Goal: Task Accomplishment & Management: Manage account settings

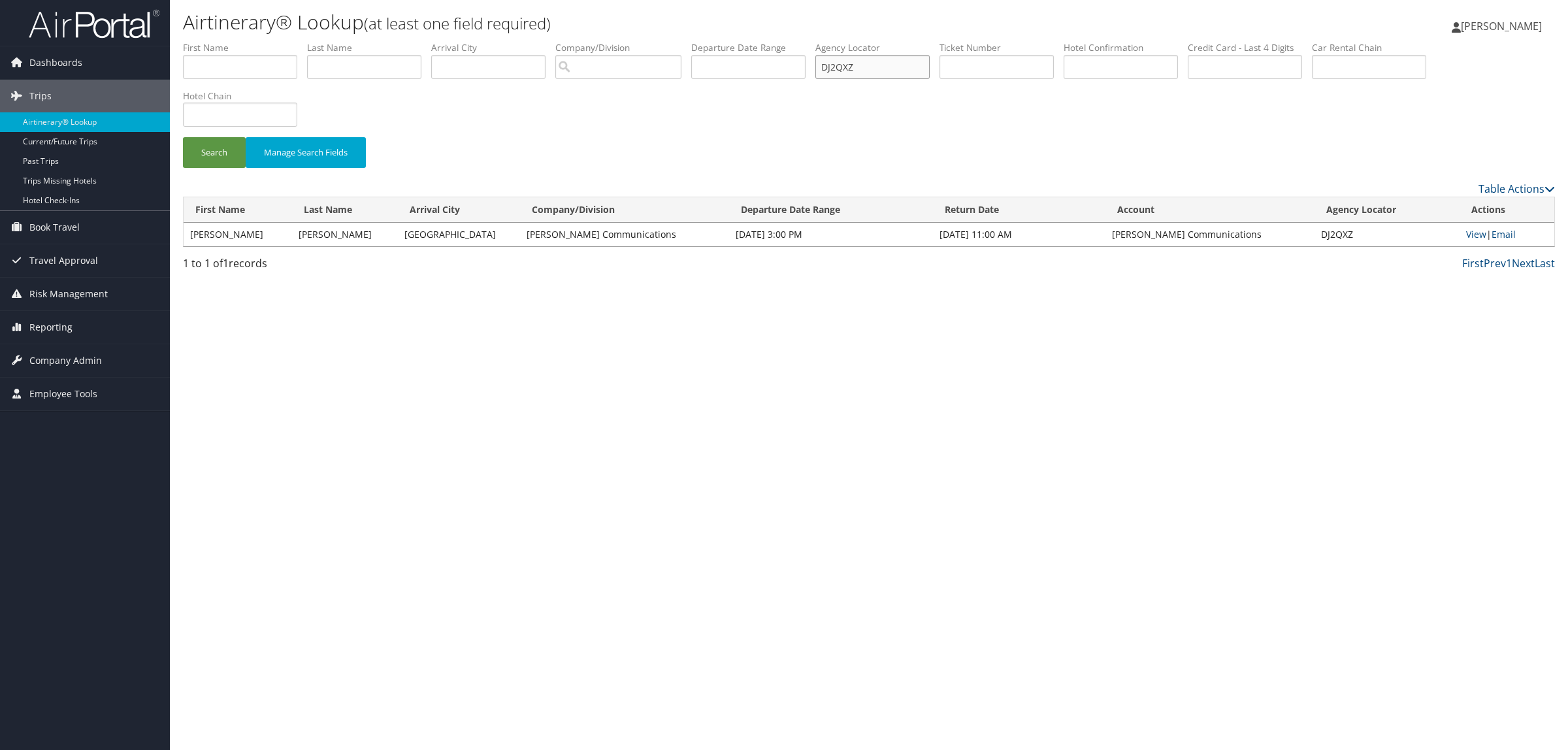
paste input "M89LT"
drag, startPoint x: 735, startPoint y: 66, endPoint x: 591, endPoint y: 73, distance: 144.2
click at [632, 41] on ul "First Name Last Name Departure City Arrival City Company/Division Airport/City …" at bounding box center [870, 41] width 1373 height 0
type input "DM89LT"
click at [237, 143] on button "Search" at bounding box center [215, 152] width 63 height 31
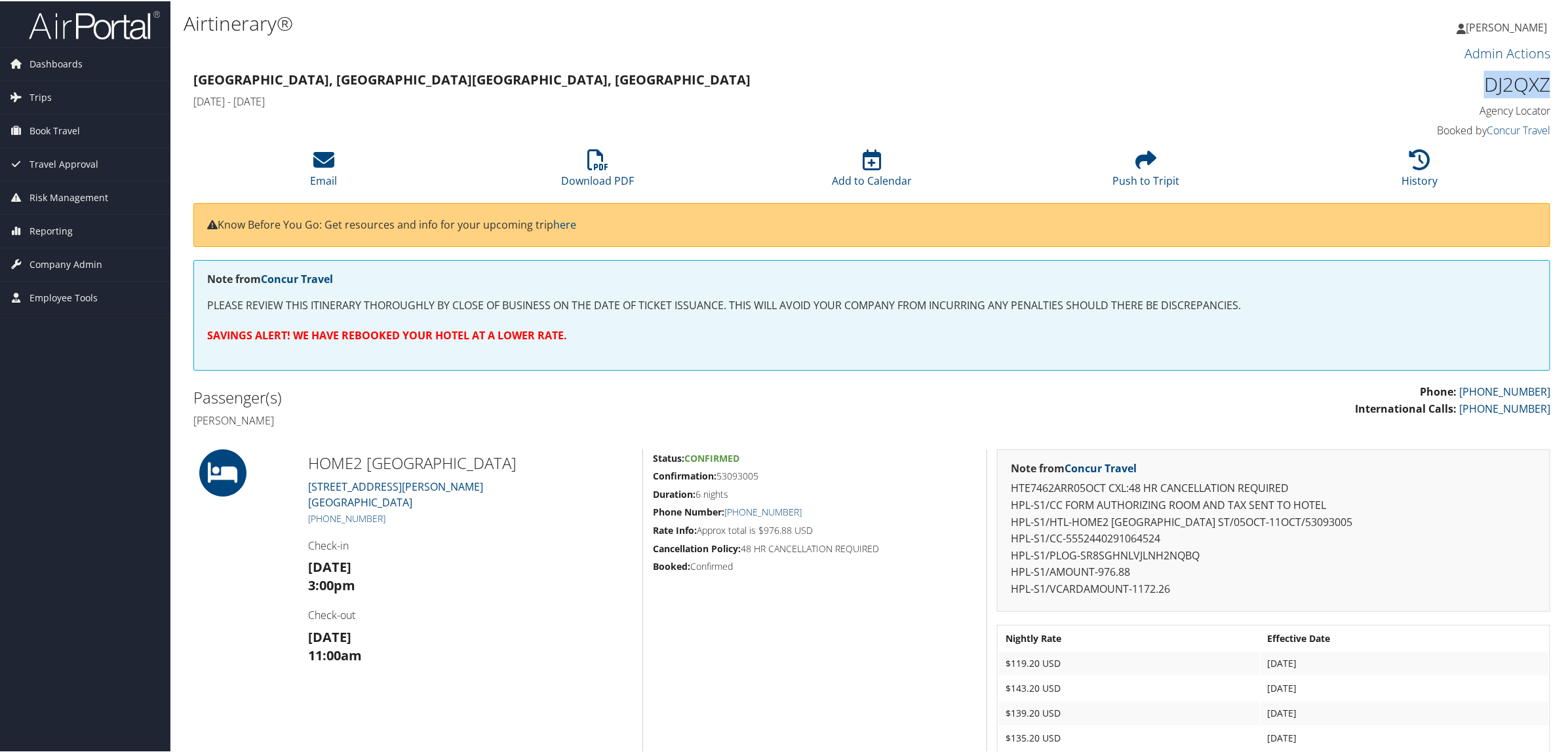
drag, startPoint x: 0, startPoint y: 0, endPoint x: 1568, endPoint y: 88, distance: 1570.5
click at [1567, 88] on html "Menu Dashboards ► AirPortal 360™ (Manager) AirPortal 360™ (Agent) My Travel Das…" at bounding box center [786, 376] width 1573 height 752
copy h1 "DJ2QXZ"
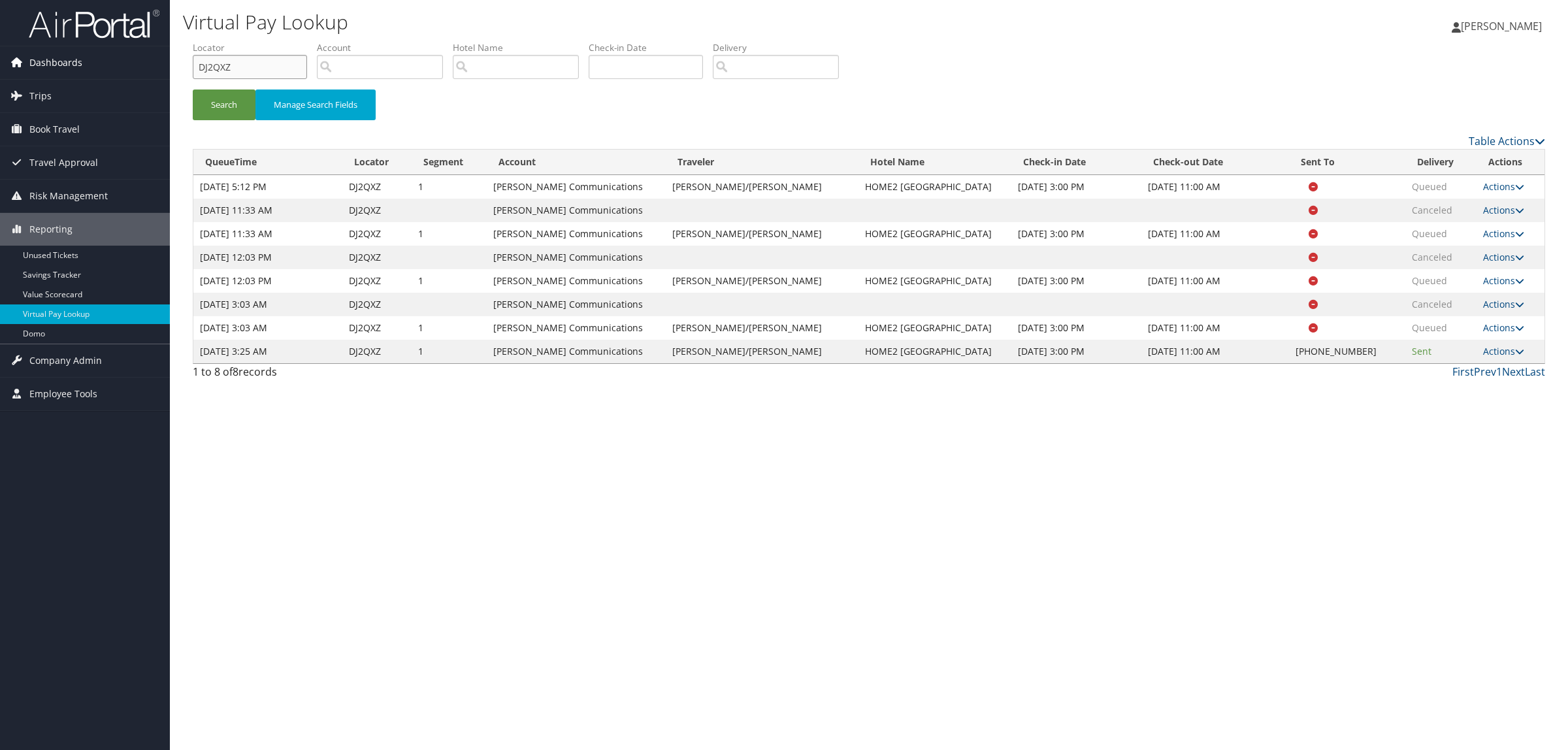
drag, startPoint x: 254, startPoint y: 76, endPoint x: 121, endPoint y: 69, distance: 133.2
click at [121, 69] on div "Dashboards AirPortal 360™ (Manager) AirPortal 360™ (Agent) My Travel Dashboard …" at bounding box center [784, 375] width 1568 height 750
click at [205, 102] on button "Search" at bounding box center [224, 105] width 63 height 31
click at [1503, 353] on link "Actions" at bounding box center [1504, 351] width 41 height 12
click at [1482, 391] on link "Logs" at bounding box center [1462, 393] width 112 height 22
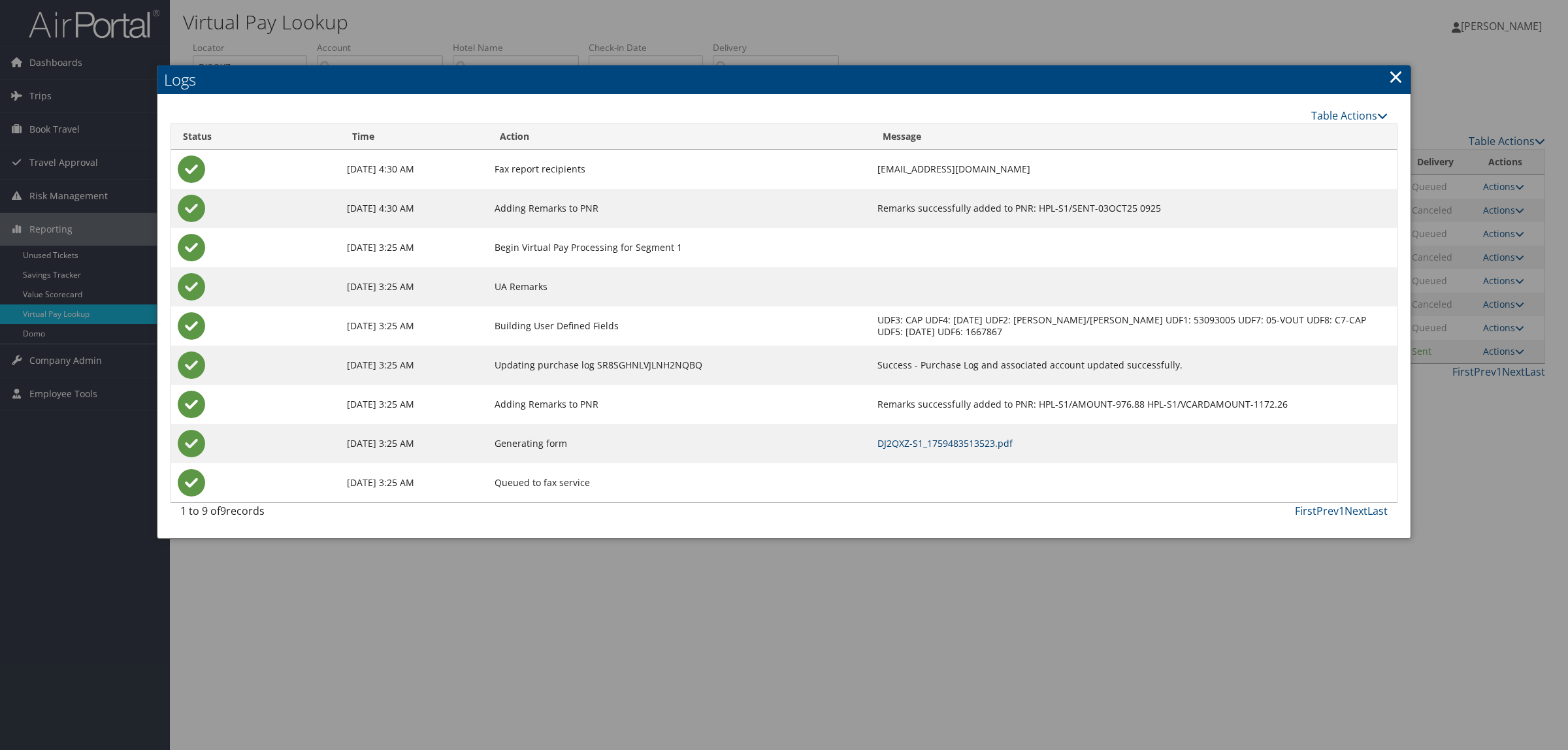
click at [1001, 438] on link "DJ2QXZ-S1_1759483513523.pdf" at bounding box center [946, 443] width 135 height 12
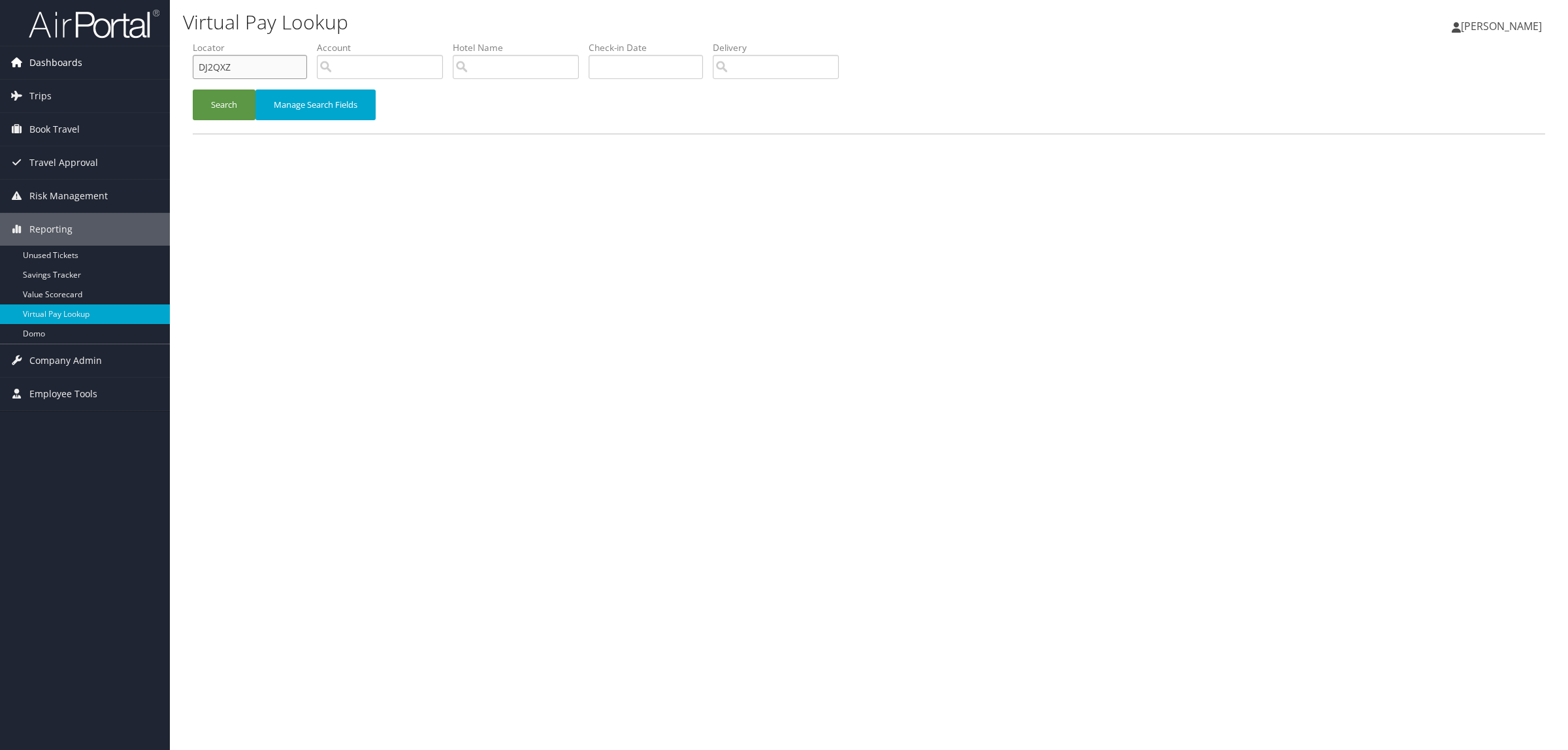
drag, startPoint x: 273, startPoint y: 64, endPoint x: 168, endPoint y: 69, distance: 105.1
click at [168, 69] on div "Dashboards AirPortal 360™ (Manager) AirPortal 360™ (Agent) My Travel Dashboard …" at bounding box center [784, 375] width 1568 height 750
drag, startPoint x: 235, startPoint y: 52, endPoint x: 198, endPoint y: 68, distance: 40.3
click at [198, 68] on input "DJ2QXZ" at bounding box center [249, 67] width 114 height 24
drag, startPoint x: 231, startPoint y: 66, endPoint x: 194, endPoint y: 67, distance: 37.0
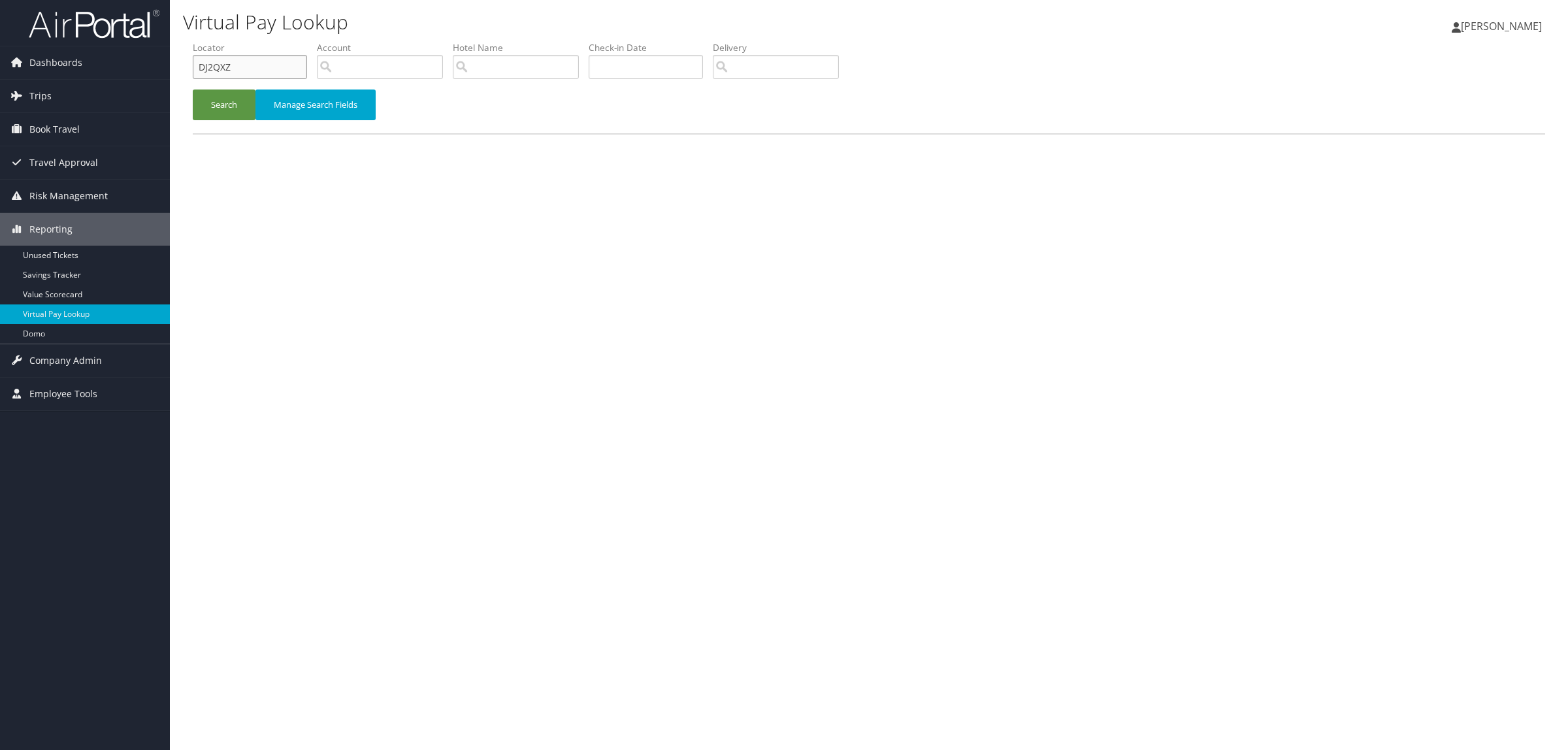
click at [194, 67] on input "DJ2QXZ" at bounding box center [249, 67] width 114 height 24
paste input "FXGZG"
type input "DFXGZG"
click at [231, 98] on button "Search" at bounding box center [224, 105] width 63 height 31
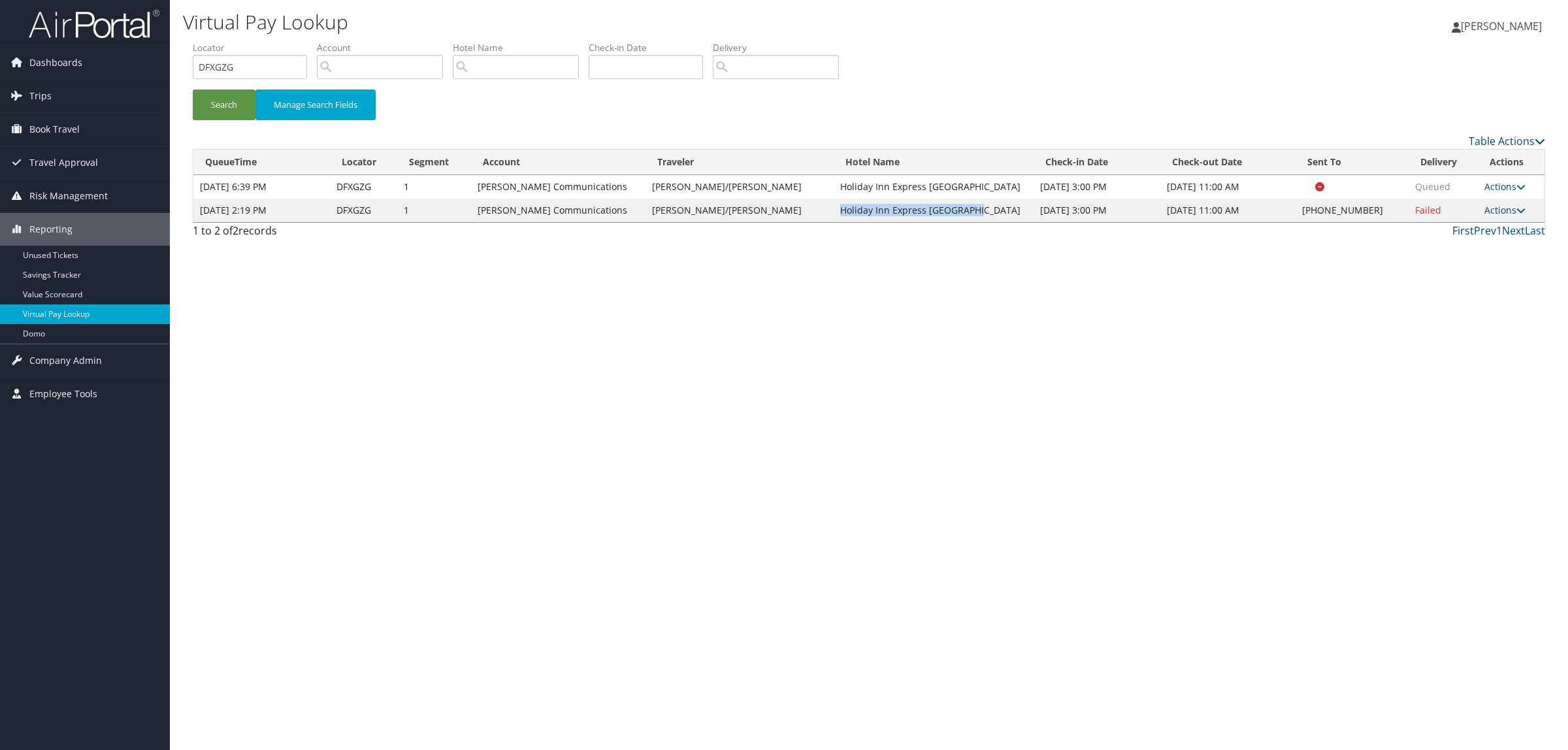
drag, startPoint x: 819, startPoint y: 207, endPoint x: 929, endPoint y: 219, distance: 110.7
click at [929, 219] on td "Holiday Inn Express Ellensburg" at bounding box center [934, 209] width 200 height 23
copy td "Holiday Inn Express Ellensburg"
click at [1490, 213] on link "Actions" at bounding box center [1505, 209] width 41 height 12
click at [1436, 227] on link "Resend" at bounding box center [1462, 230] width 112 height 22
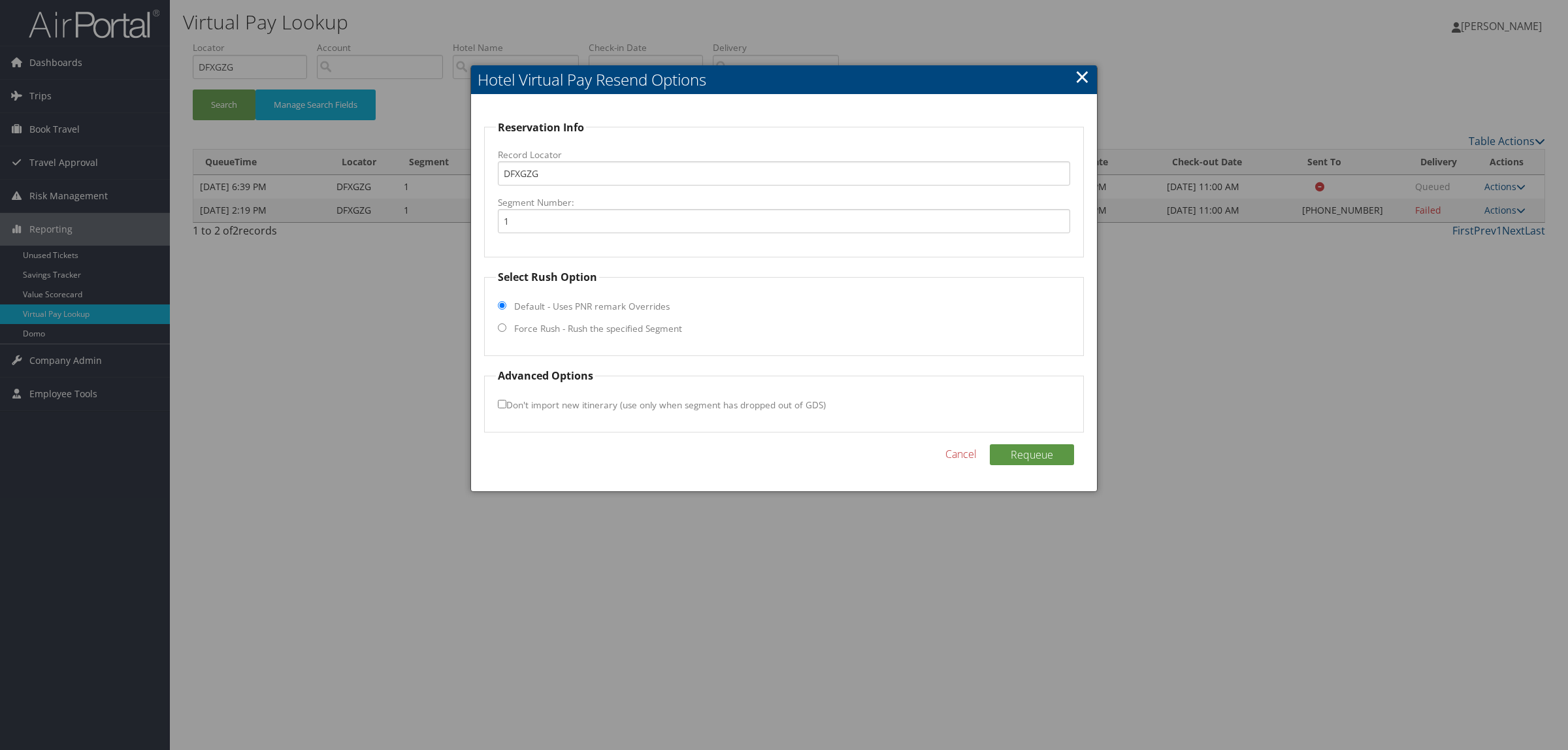
click at [618, 325] on label "Force Rush - Rush the specified Segment" at bounding box center [597, 329] width 168 height 13
click at [507, 325] on input "Force Rush - Rush the specified Segment" at bounding box center [502, 327] width 8 height 8
radio input "true"
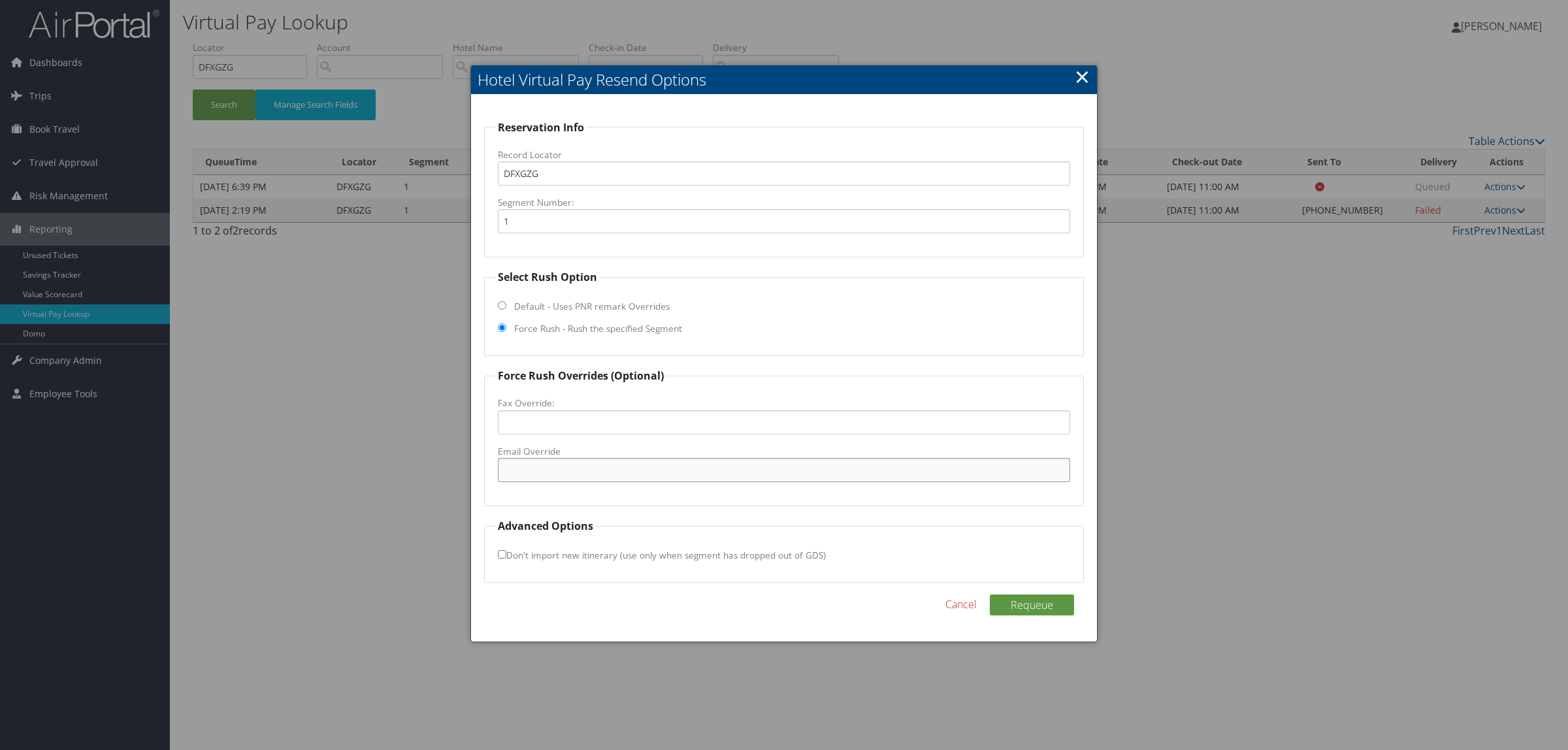
paste input ""ellensburghie@yahoo.com" <ellensburghie@yahoo.com>"
drag, startPoint x: 620, startPoint y: 469, endPoint x: 769, endPoint y: 459, distance: 149.3
click at [769, 459] on input ""ellensburghie@yahoo.com" <ellensburghie@yahoo.com>" at bounding box center [784, 470] width 572 height 24
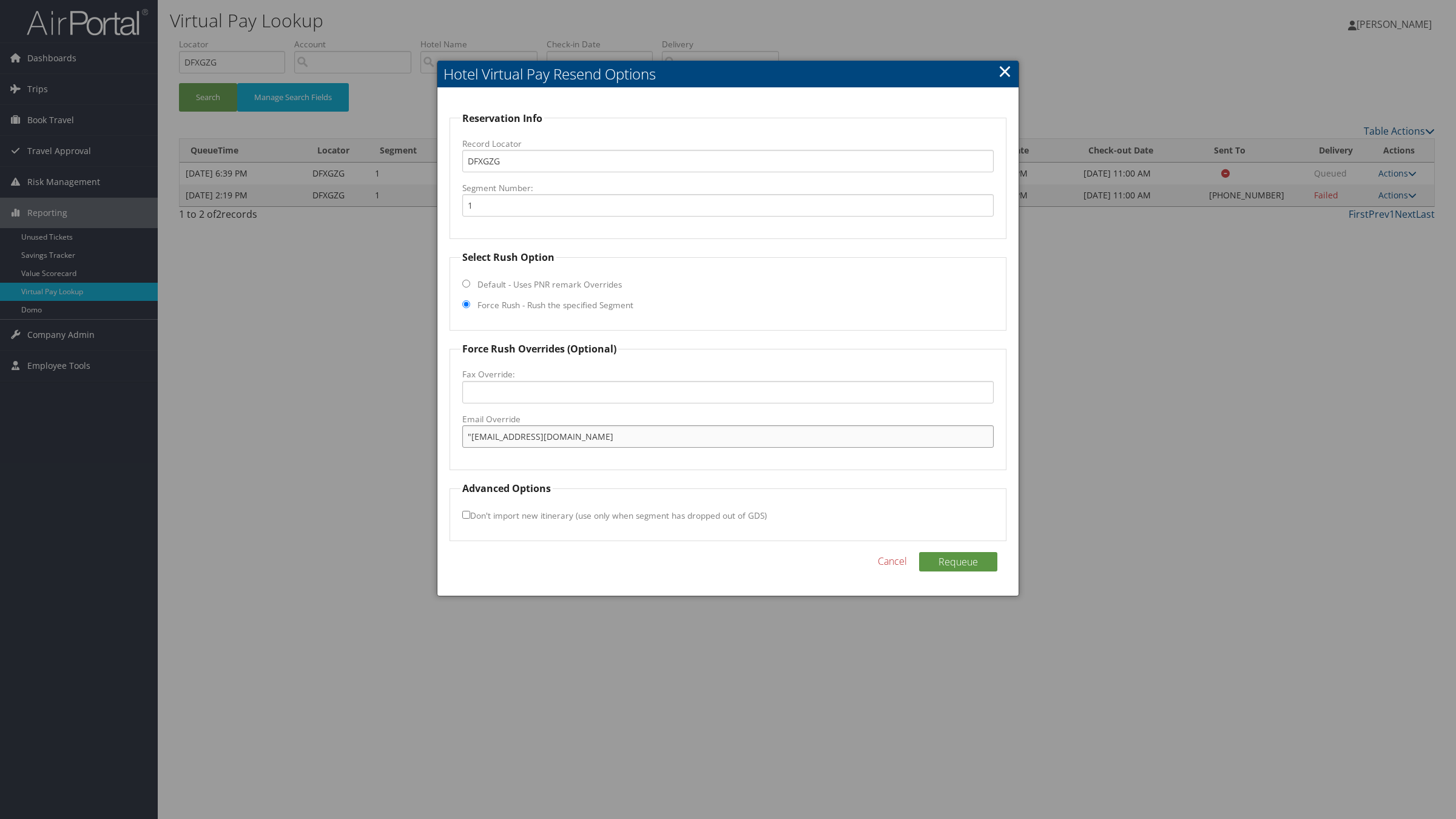
drag, startPoint x: 472, startPoint y: 437, endPoint x: 460, endPoint y: 437, distance: 12.0
click at [460, 437] on fieldset "Force Rush Overrides (Optional) Fax Override: Email Override "ellensburghie@yah…" at bounding box center [728, 406] width 557 height 129
type input "ellensburghie@yahoo.com"
click at [974, 563] on button "Requeue" at bounding box center [958, 562] width 78 height 20
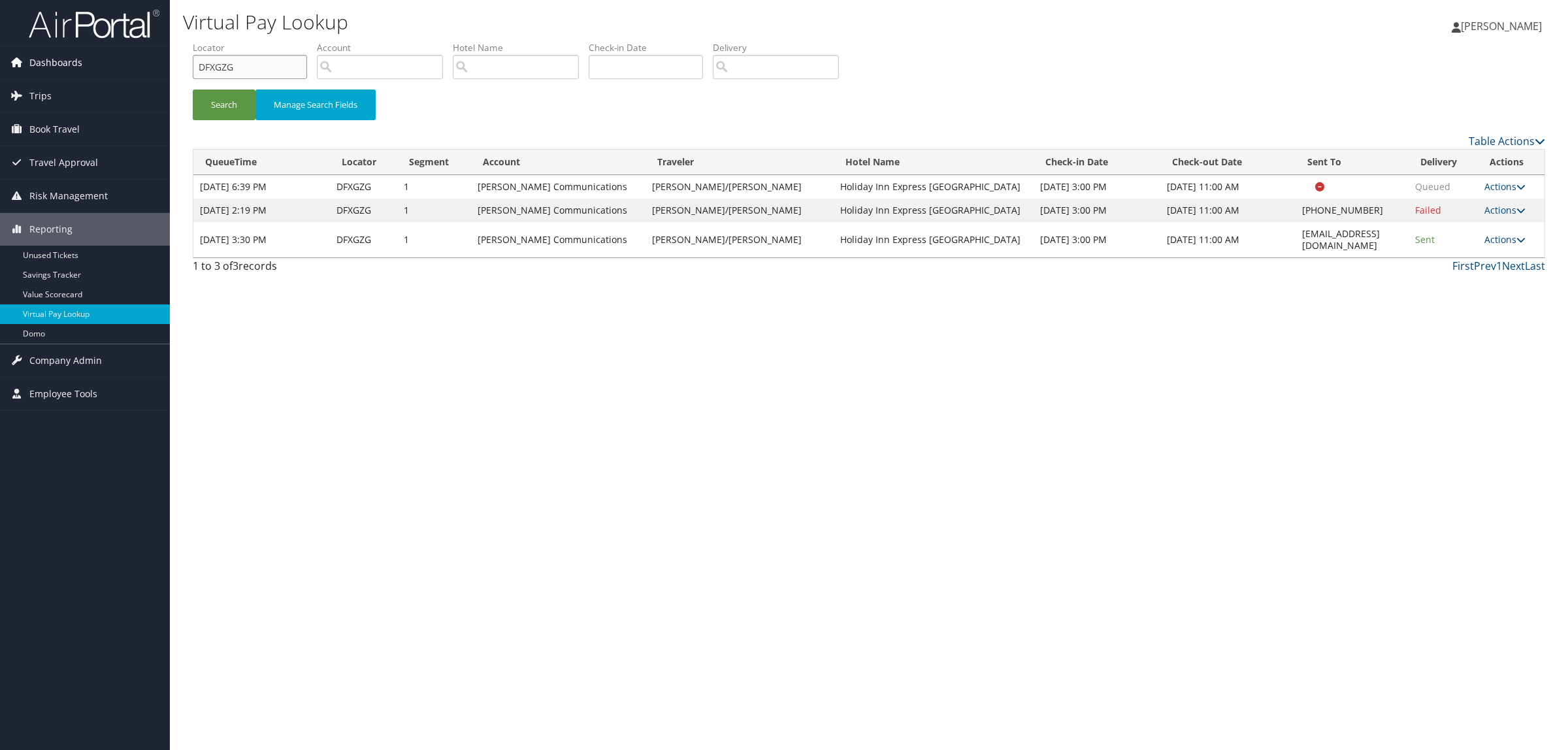
drag, startPoint x: 260, startPoint y: 64, endPoint x: 17, endPoint y: 64, distance: 243.0
click at [17, 64] on div "Dashboards AirPortal 360™ (Manager) AirPortal 360™ (Agent) My Travel Dashboard …" at bounding box center [784, 375] width 1568 height 750
type input "dlpx3m"
click at [193, 90] on button "Search" at bounding box center [224, 105] width 63 height 31
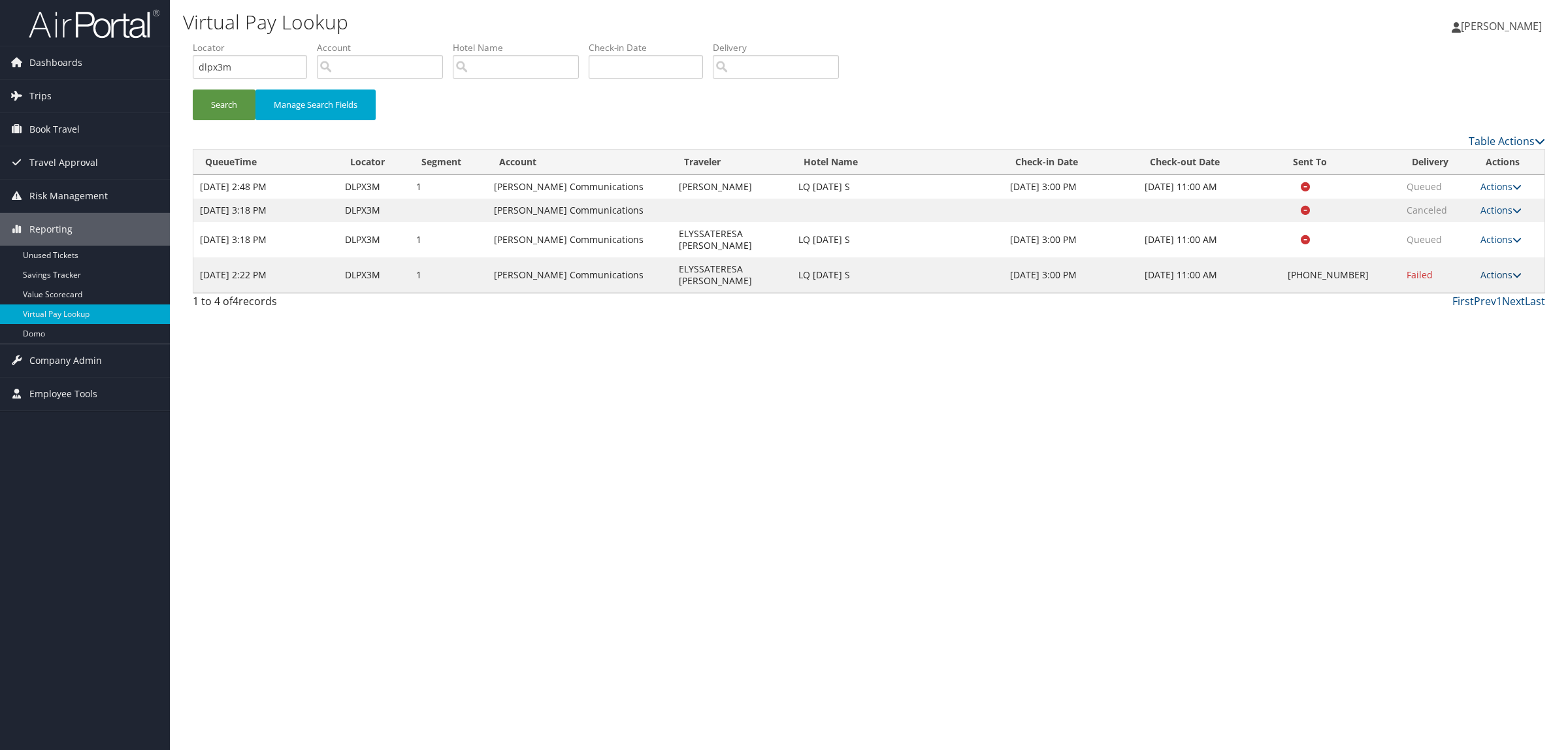
click at [1505, 269] on link "Actions" at bounding box center [1501, 274] width 41 height 12
click at [1490, 274] on link "Resend" at bounding box center [1462, 276] width 112 height 22
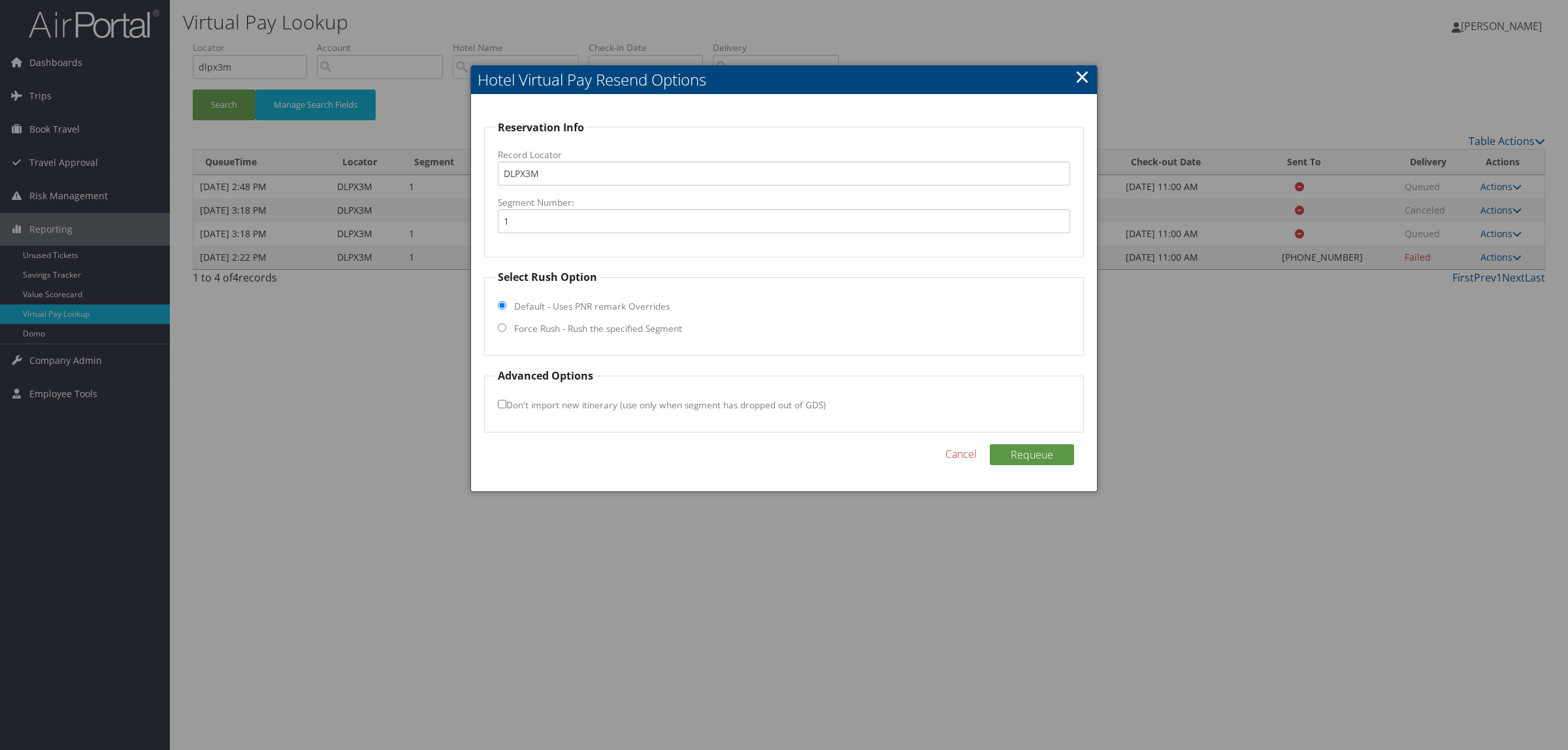
click at [616, 329] on label "Force Rush - Rush the specified Segment" at bounding box center [597, 329] width 168 height 13
click at [507, 329] on input "Force Rush - Rush the specified Segment" at bounding box center [502, 327] width 8 height 8
radio input "true"
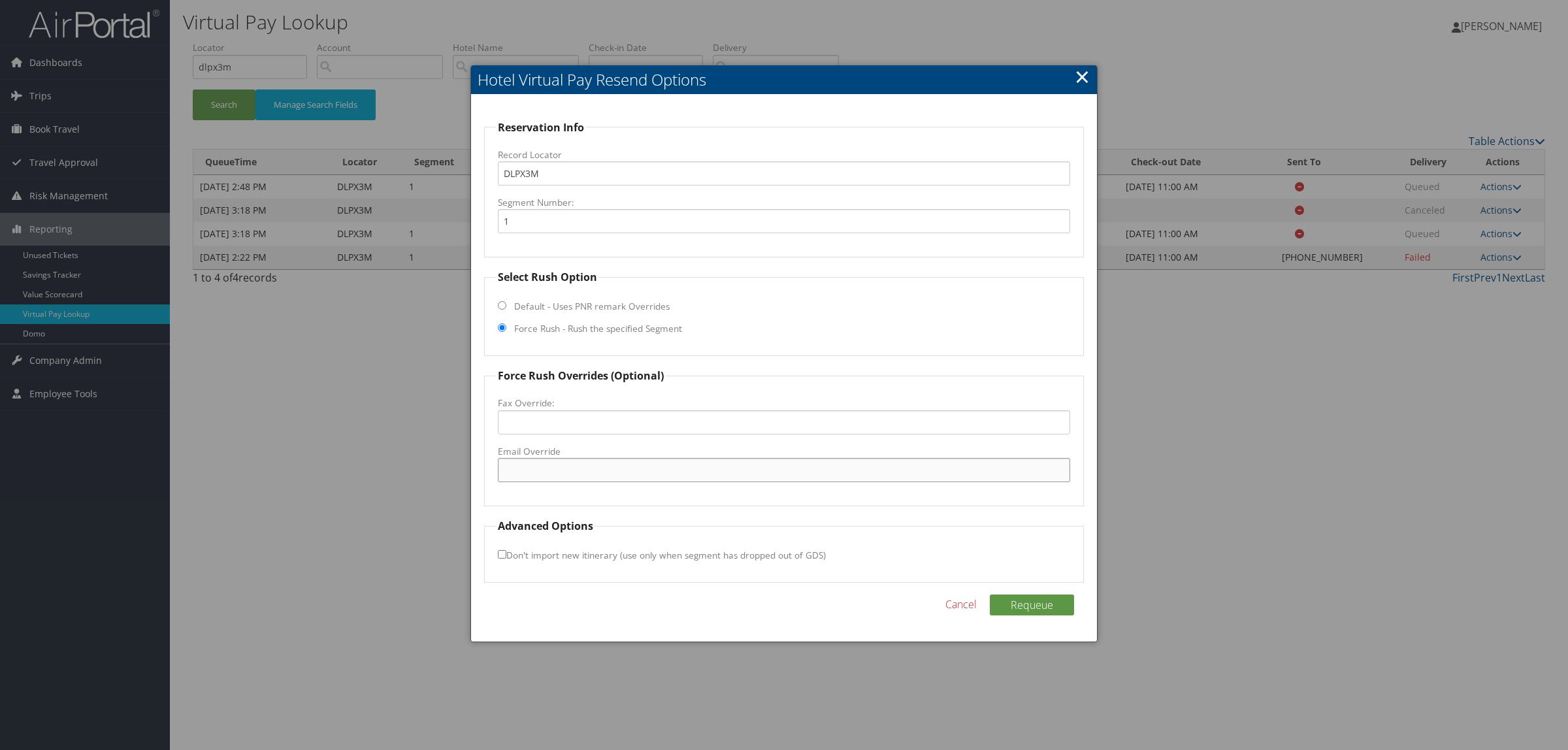
click at [622, 469] on input "Email Override" at bounding box center [784, 470] width 572 height 24
paste input ""lq53875gm@laquinta.com" <lq53875gm@laquinta.com>"
drag, startPoint x: 621, startPoint y: 468, endPoint x: 769, endPoint y: 462, distance: 148.1
click at [769, 462] on input ""lq53875gm@laquinta.com" <lq53875gm@laquinta.com>" at bounding box center [784, 470] width 572 height 24
drag, startPoint x: 507, startPoint y: 465, endPoint x: 478, endPoint y: 477, distance: 31.4
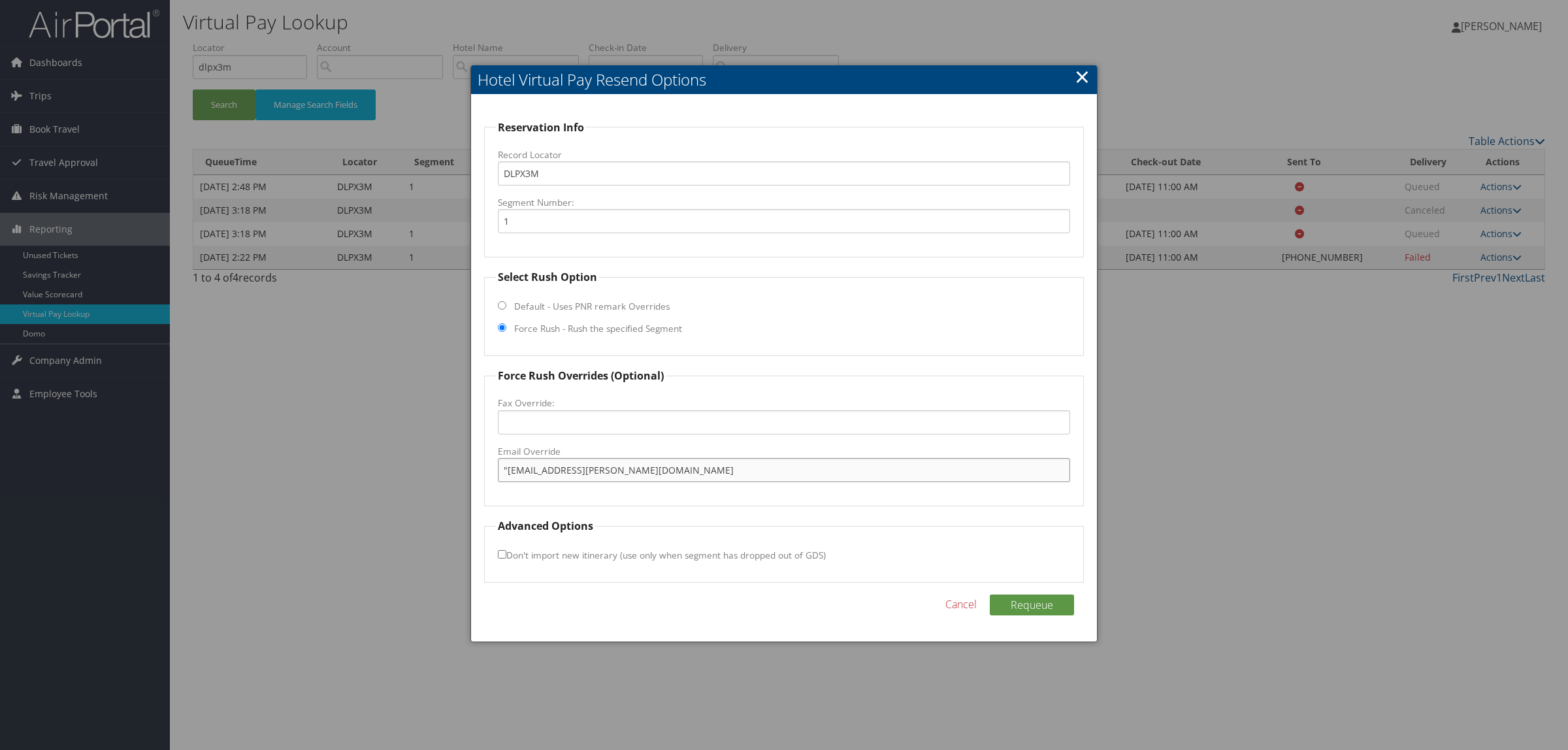
click at [478, 477] on div "Reservation Info Record Locator DLPX3M Segment Number: 1 Select Rush Option Def…" at bounding box center [784, 368] width 626 height 547
type input "[EMAIL_ADDRESS][PERSON_NAME][DOMAIN_NAME]"
click at [1010, 607] on button "Requeue" at bounding box center [1032, 605] width 84 height 21
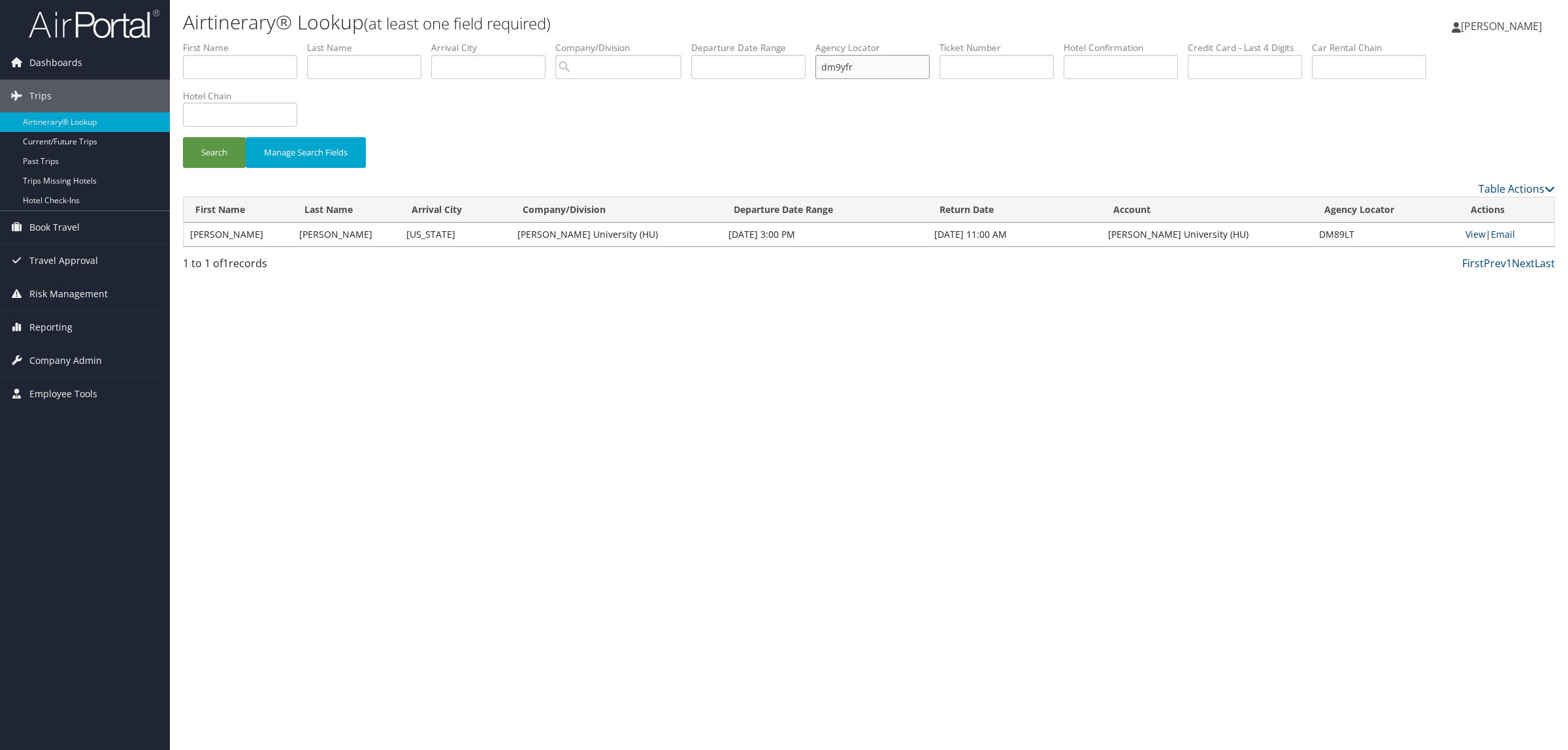
click at [183, 137] on button "Search" at bounding box center [215, 152] width 63 height 31
click at [856, 76] on input "dm9yfr" at bounding box center [872, 67] width 114 height 24
click at [183, 137] on button "Search" at bounding box center [215, 152] width 63 height 31
click at [892, 70] on input "d9yfr" at bounding box center [872, 67] width 114 height 24
click at [845, 66] on input "d9yfr" at bounding box center [872, 67] width 114 height 24
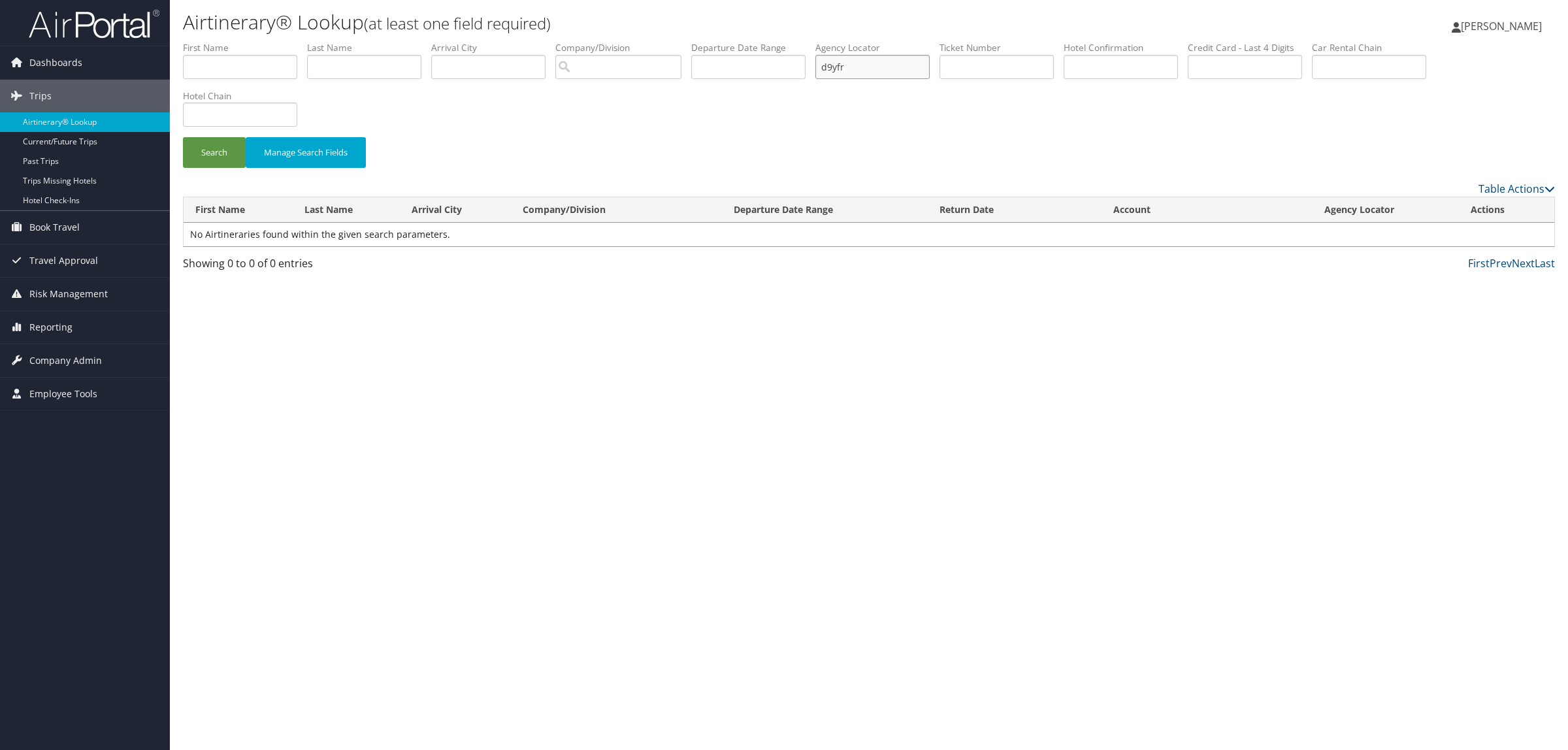
click at [888, 61] on input "d9yfr" at bounding box center [872, 67] width 114 height 24
click at [847, 68] on input "d9yfr" at bounding box center [872, 67] width 114 height 24
click at [874, 68] on input "dm9yfr" at bounding box center [872, 67] width 114 height 24
drag, startPoint x: 874, startPoint y: 68, endPoint x: 805, endPoint y: 66, distance: 69.0
click at [805, 41] on ul "First Name Last Name Departure City Arrival City Company/Division Airport/City …" at bounding box center [870, 41] width 1373 height 0
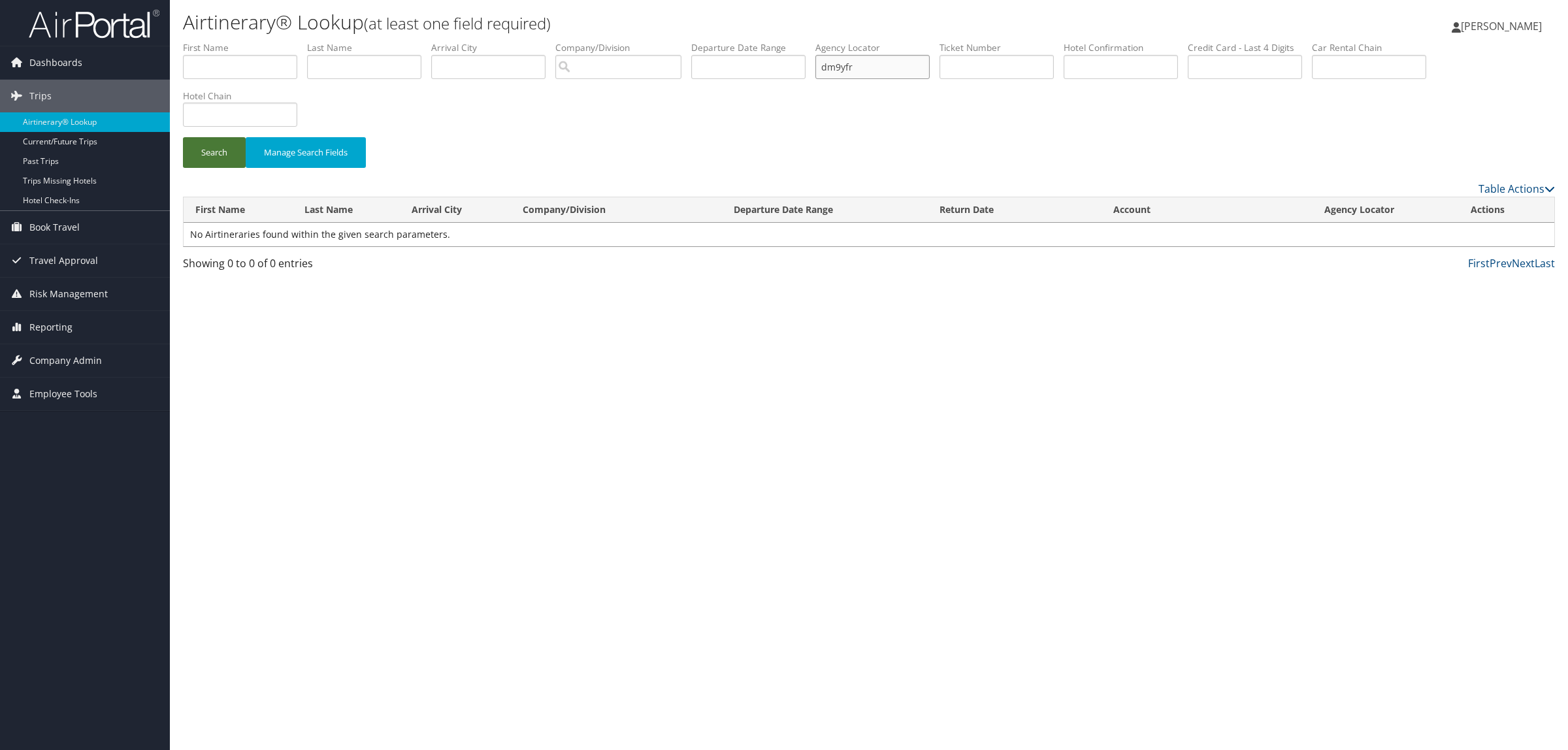
type input "dm9yfr"
click at [203, 158] on button "Search" at bounding box center [215, 152] width 63 height 31
type input "dm9yfr"
click at [267, 64] on input "text" at bounding box center [240, 67] width 114 height 24
type input "goodwin"
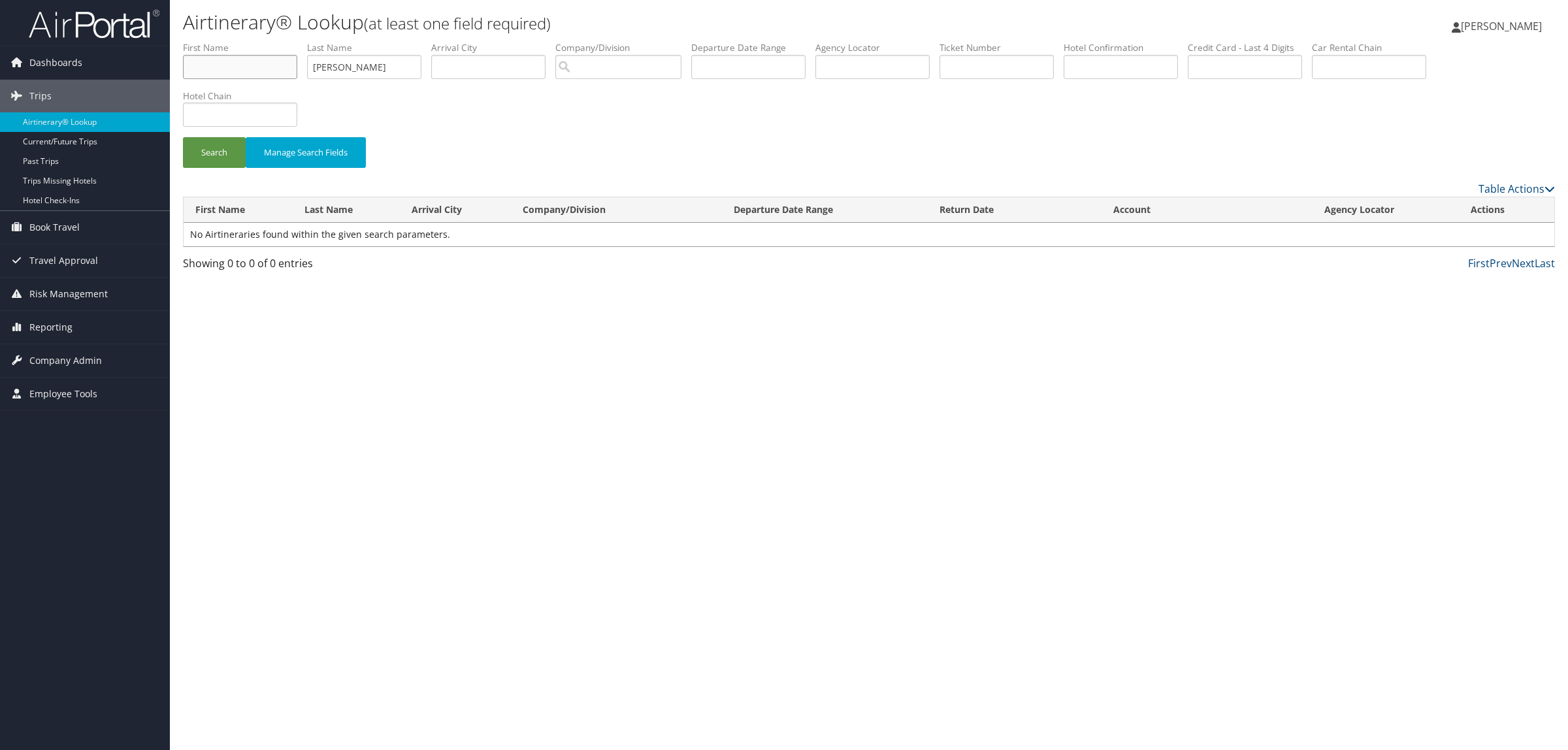
click at [287, 67] on input "text" at bounding box center [240, 67] width 114 height 24
type input "carla"
click at [183, 137] on button "Search" at bounding box center [215, 152] width 63 height 31
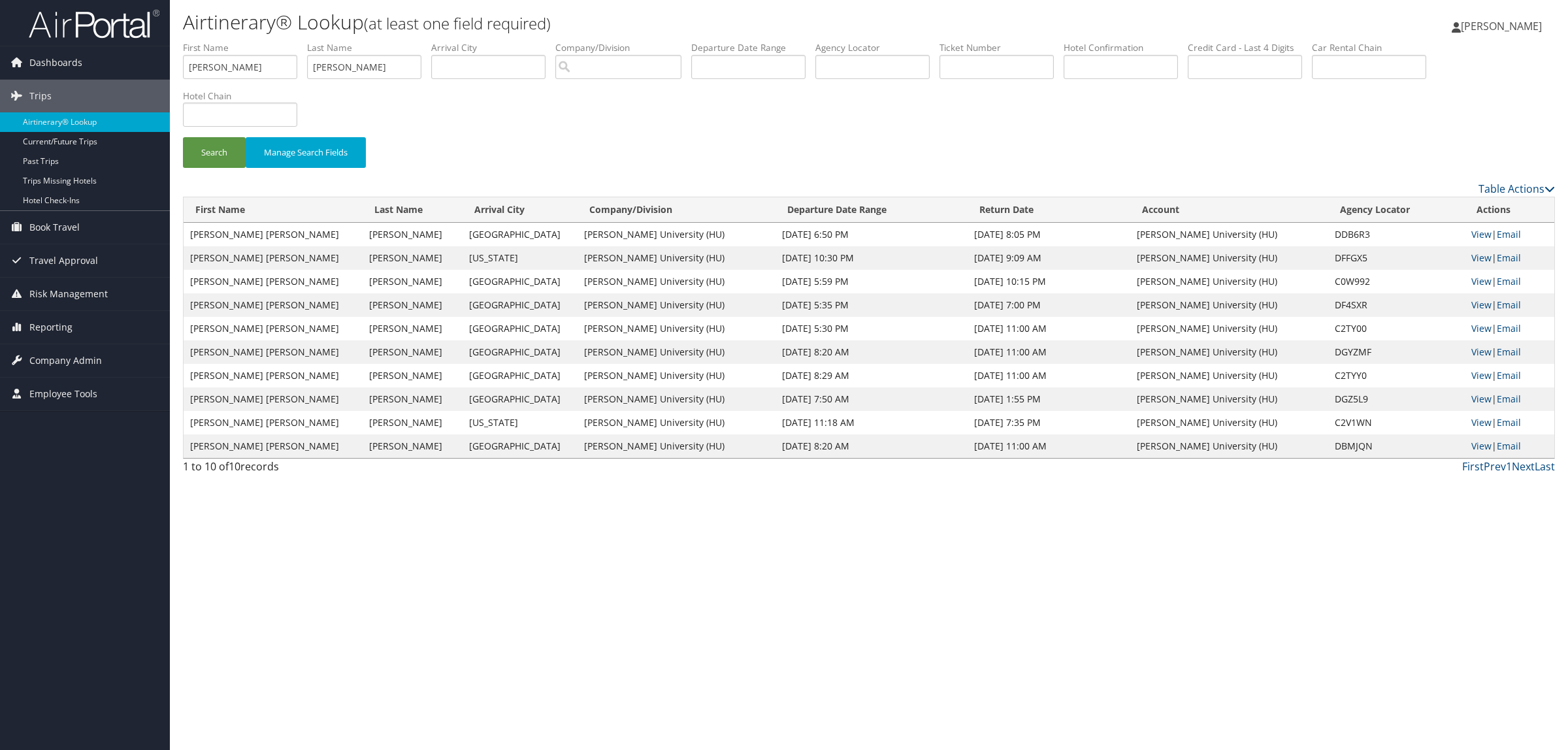
click at [825, 116] on div "Search Manage Search Fields" at bounding box center [869, 110] width 1392 height 140
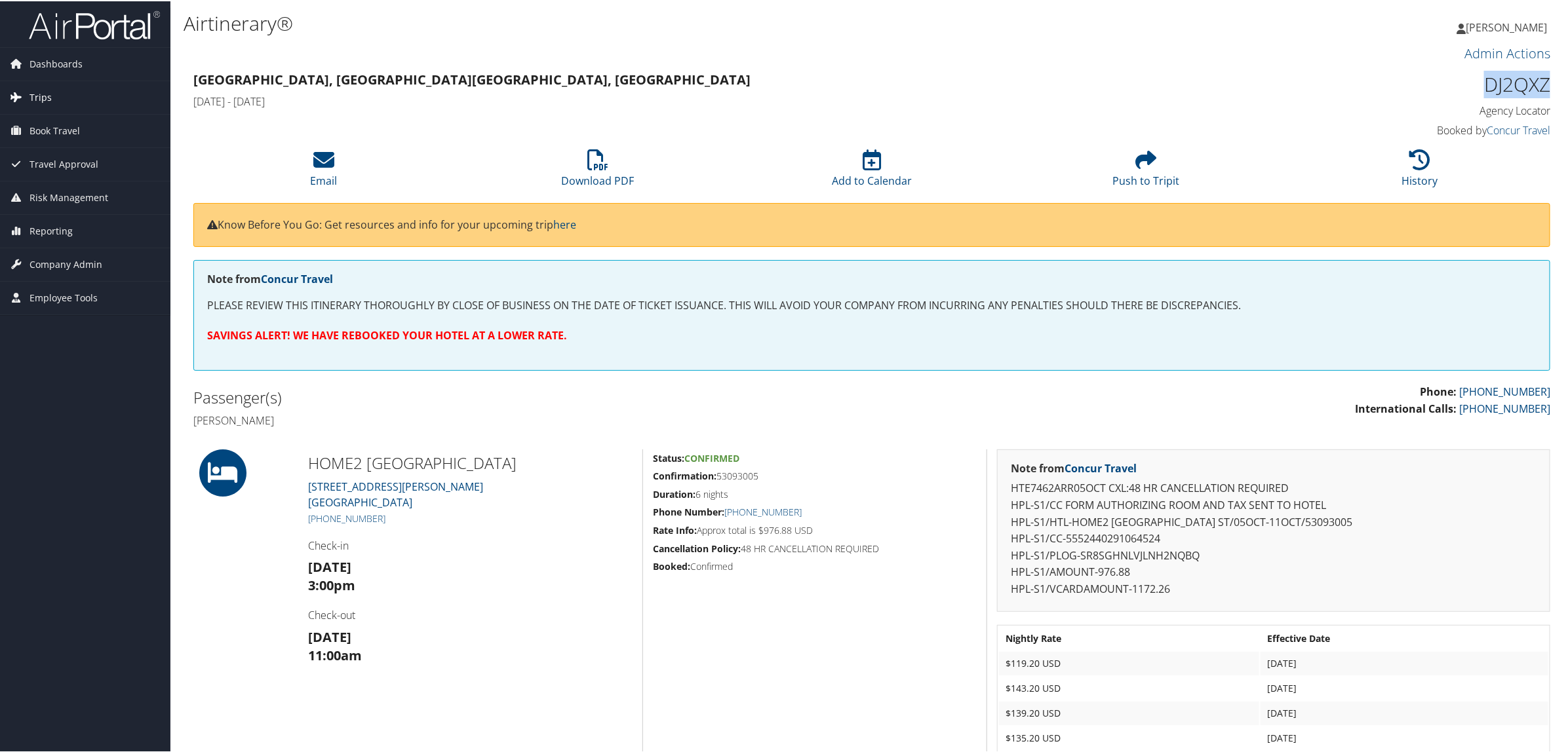
click at [50, 101] on span "Trips" at bounding box center [41, 96] width 22 height 32
click at [51, 114] on link "Airtinerary® Lookup" at bounding box center [85, 122] width 170 height 19
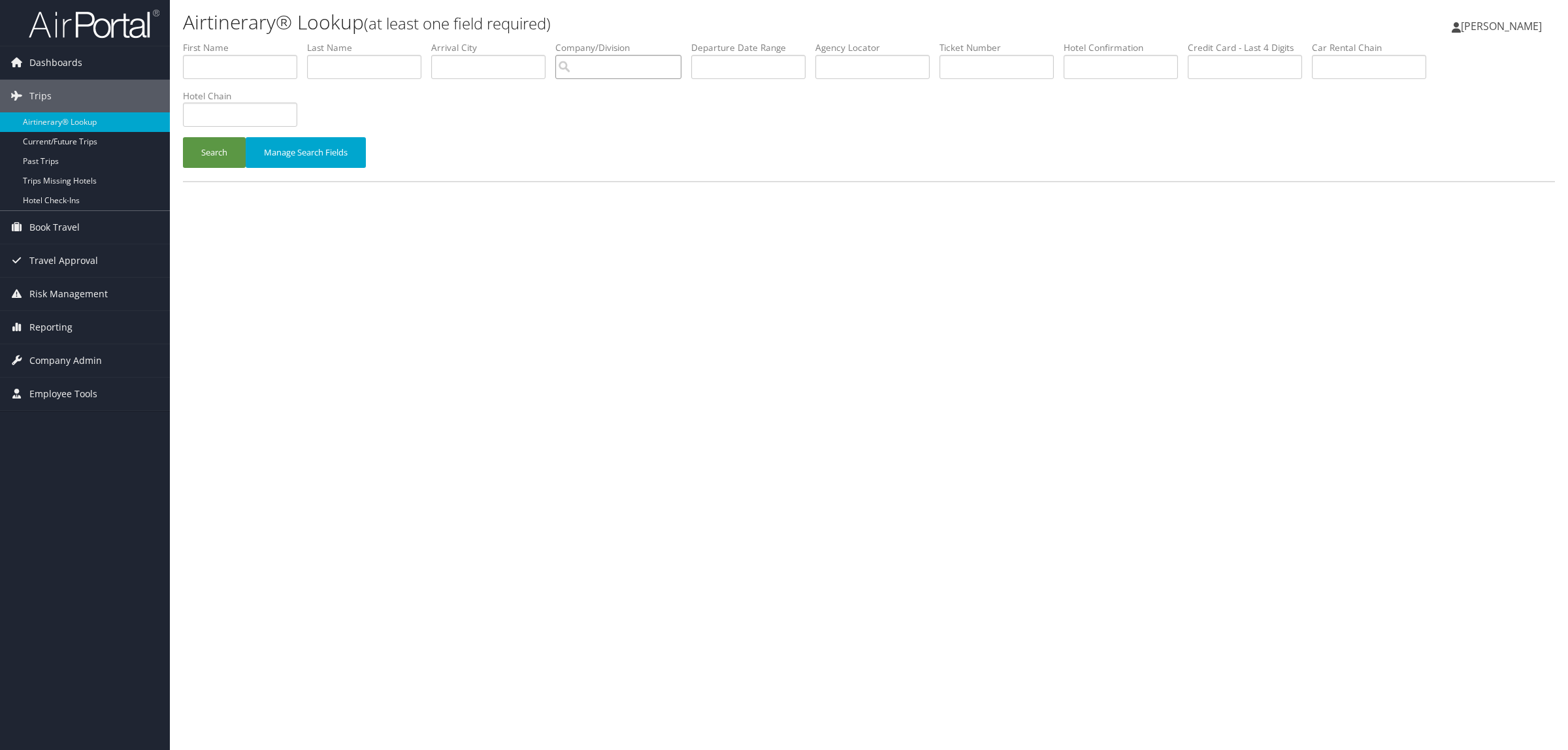
click at [612, 74] on input "search" at bounding box center [619, 67] width 126 height 24
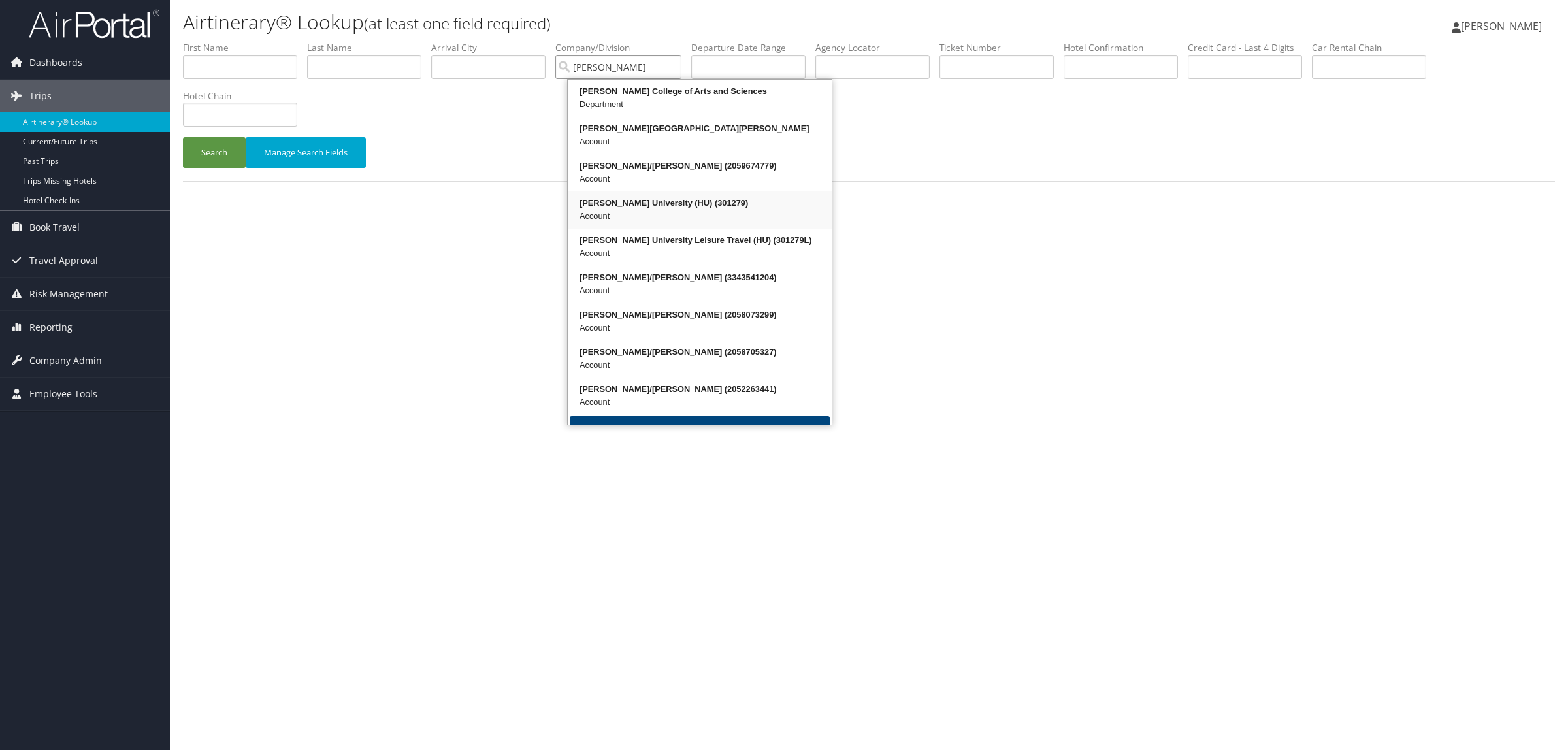
click at [663, 214] on div "Account" at bounding box center [699, 216] width 260 height 13
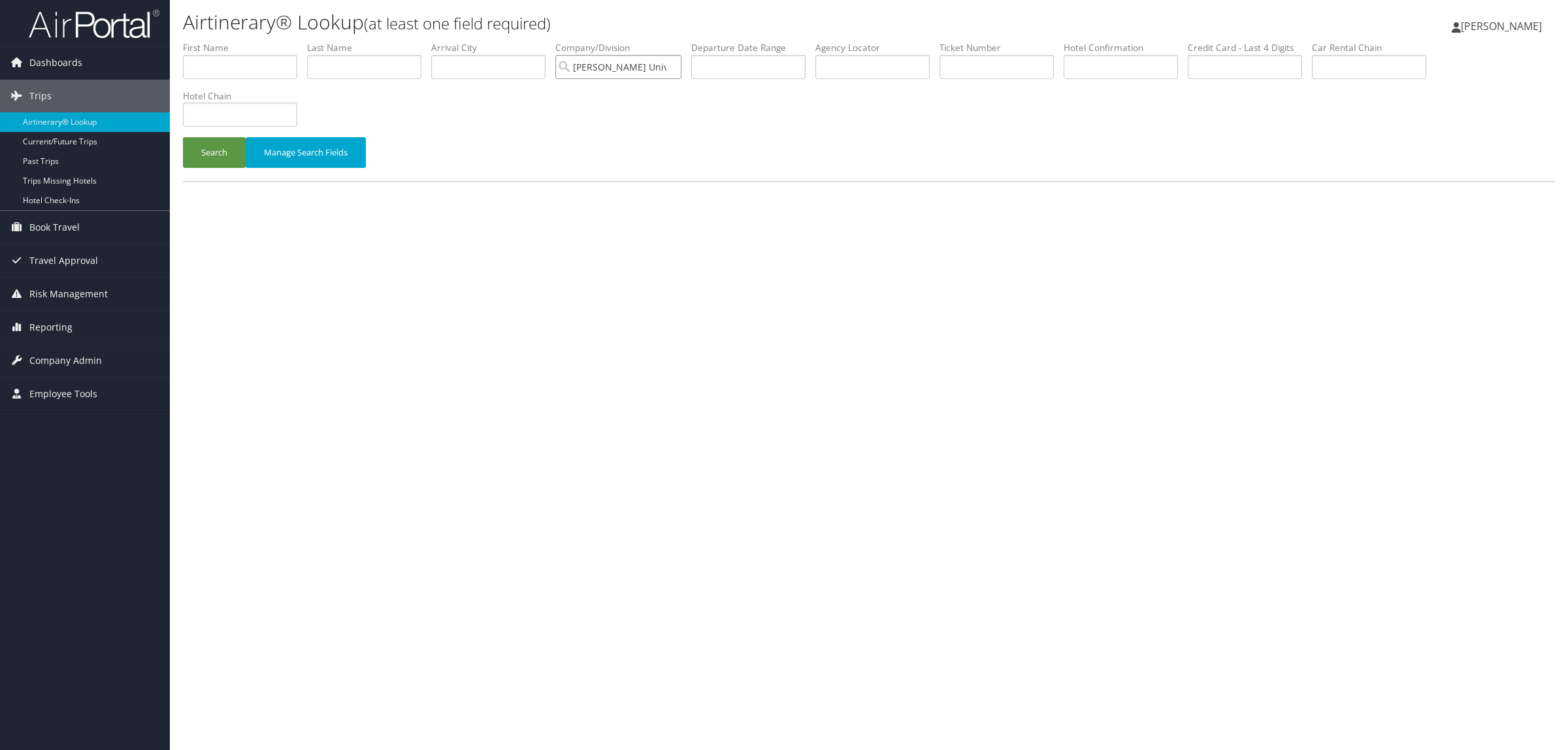
type input "[PERSON_NAME] University (HU)"
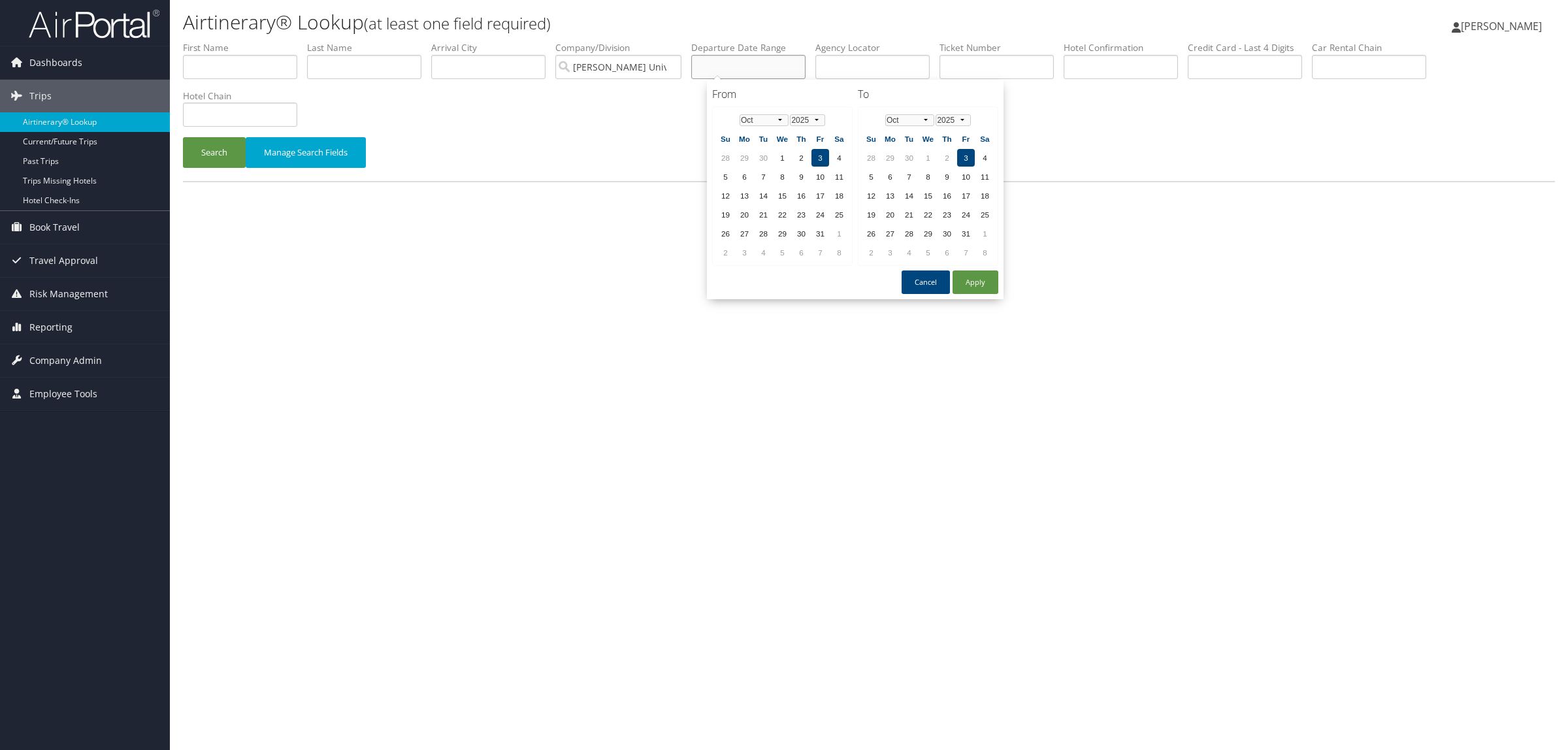
click at [743, 64] on input "text" at bounding box center [747, 67] width 114 height 24
drag, startPoint x: 969, startPoint y: 281, endPoint x: 545, endPoint y: 249, distance: 425.2
click at [969, 281] on button "Apply" at bounding box center [975, 281] width 45 height 23
type input "[DATE]"
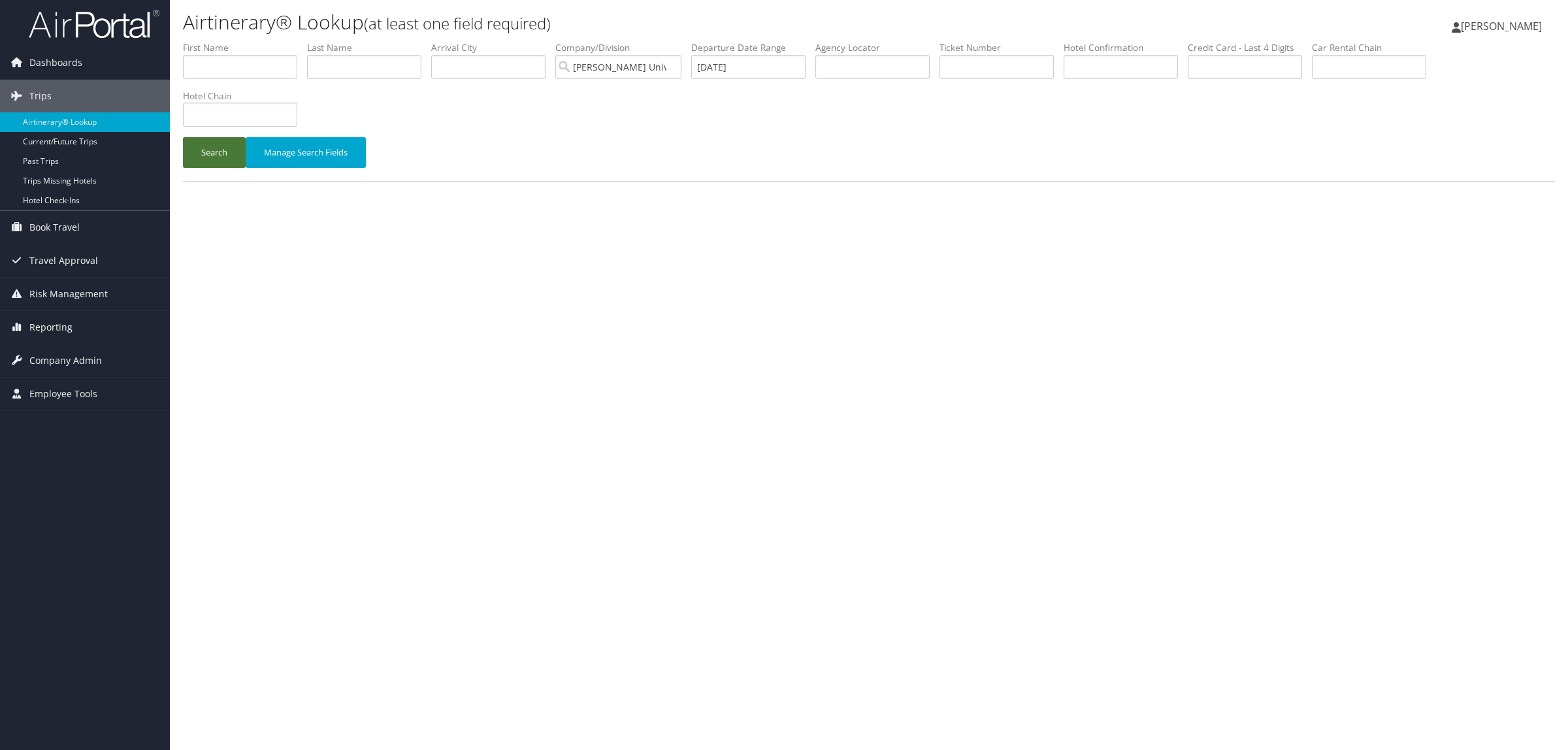
click at [210, 152] on button "Search" at bounding box center [215, 152] width 63 height 31
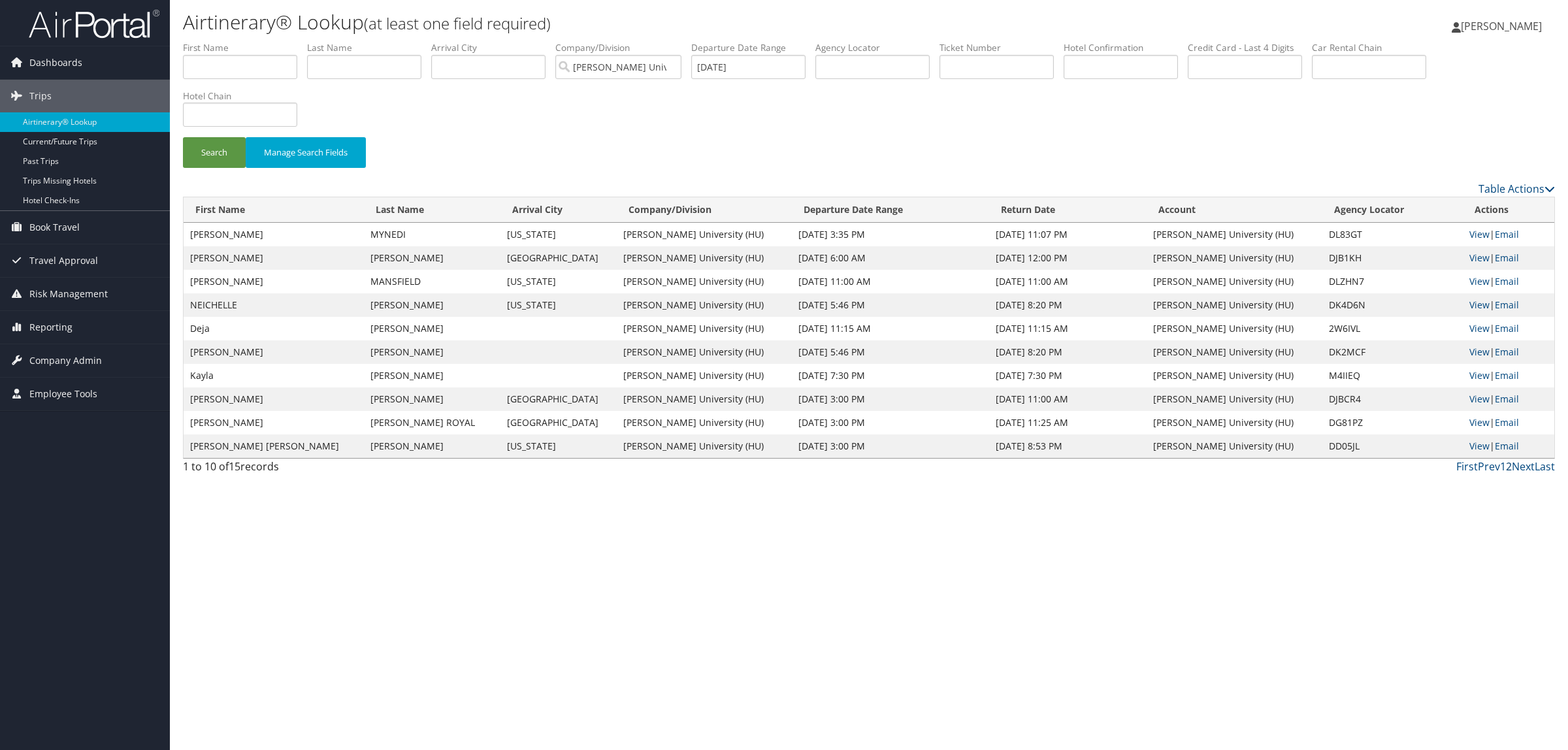
click at [1510, 467] on link "2" at bounding box center [1509, 467] width 6 height 15
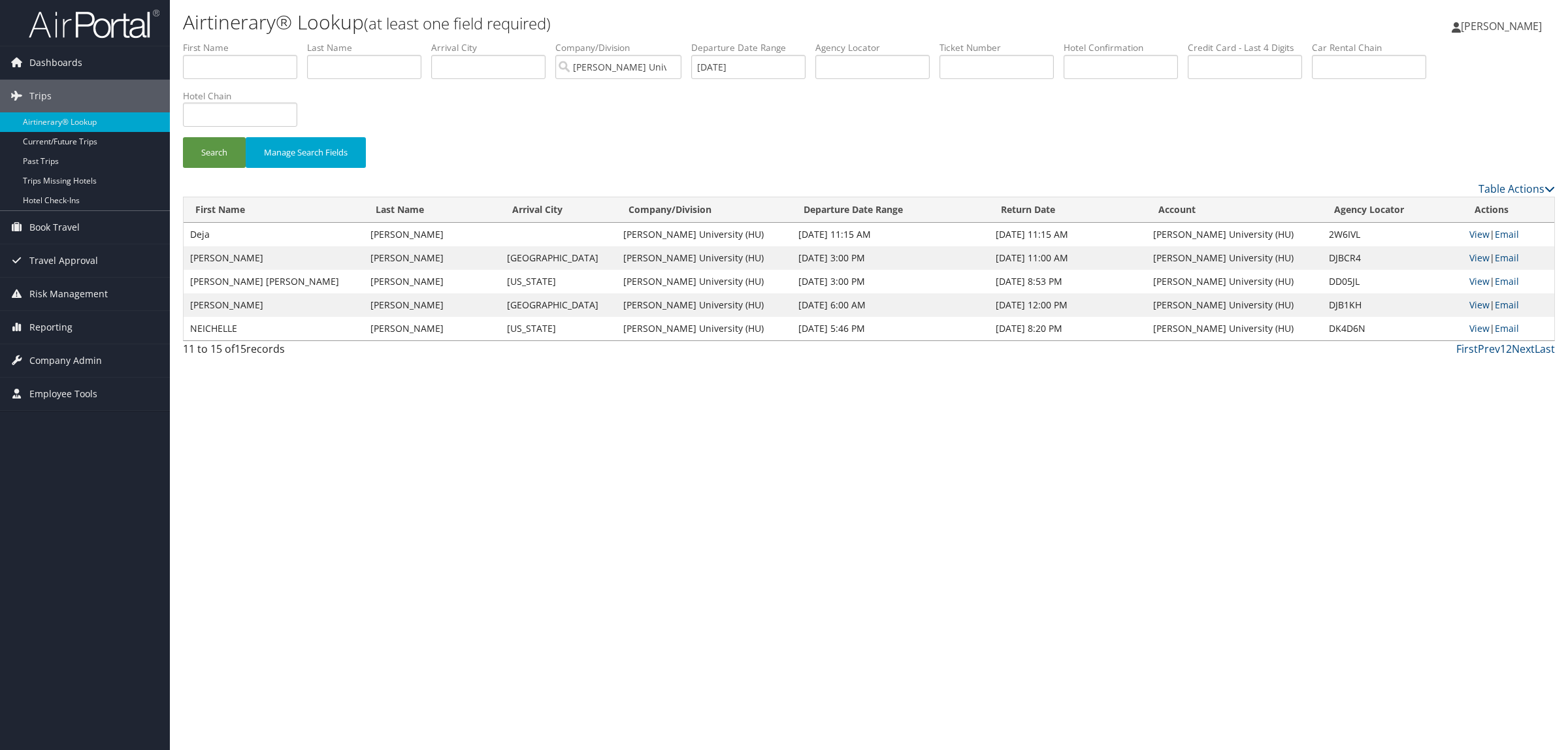
click at [1503, 346] on link "1" at bounding box center [1503, 349] width 6 height 15
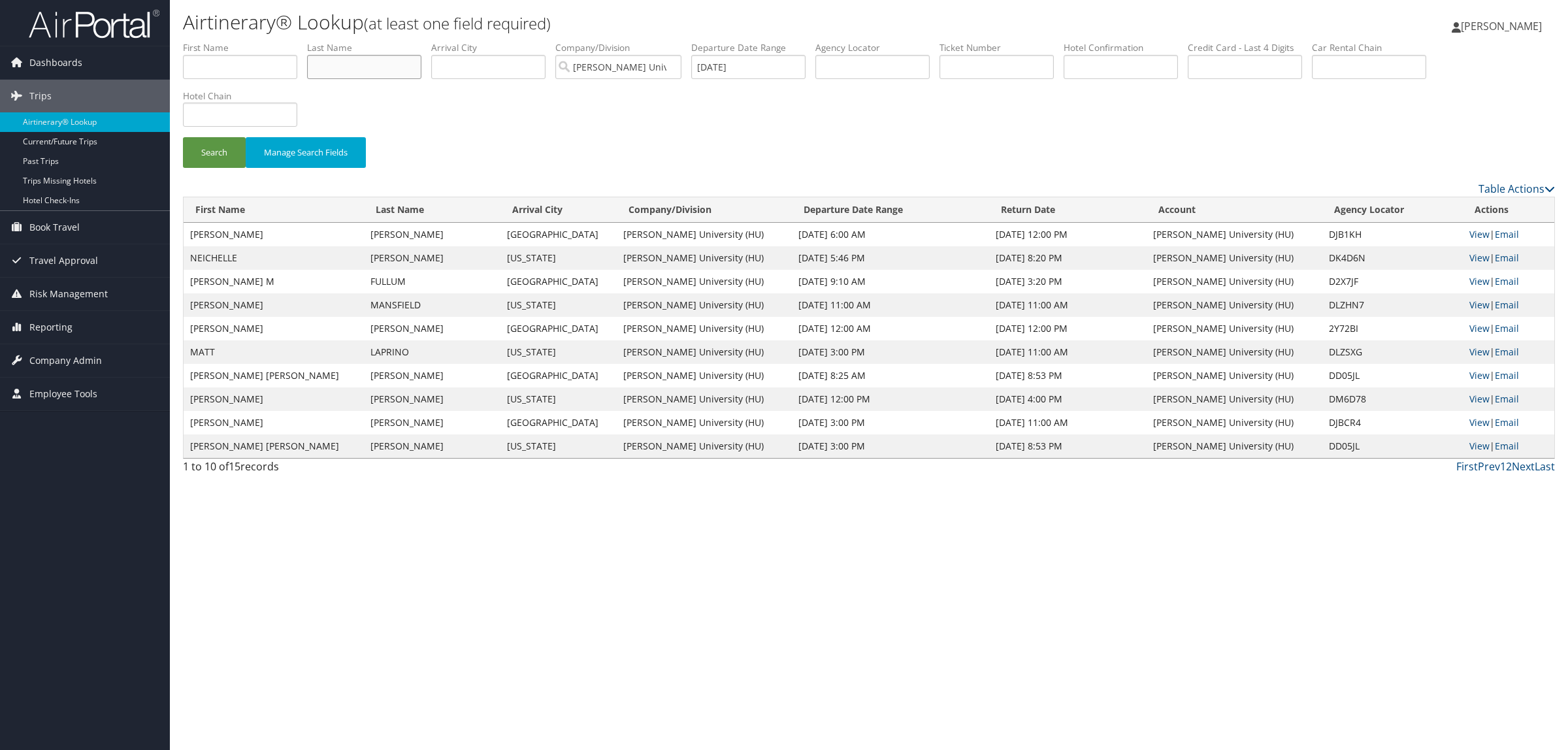
click at [370, 72] on input "text" at bounding box center [364, 67] width 114 height 24
type input "goodwin"
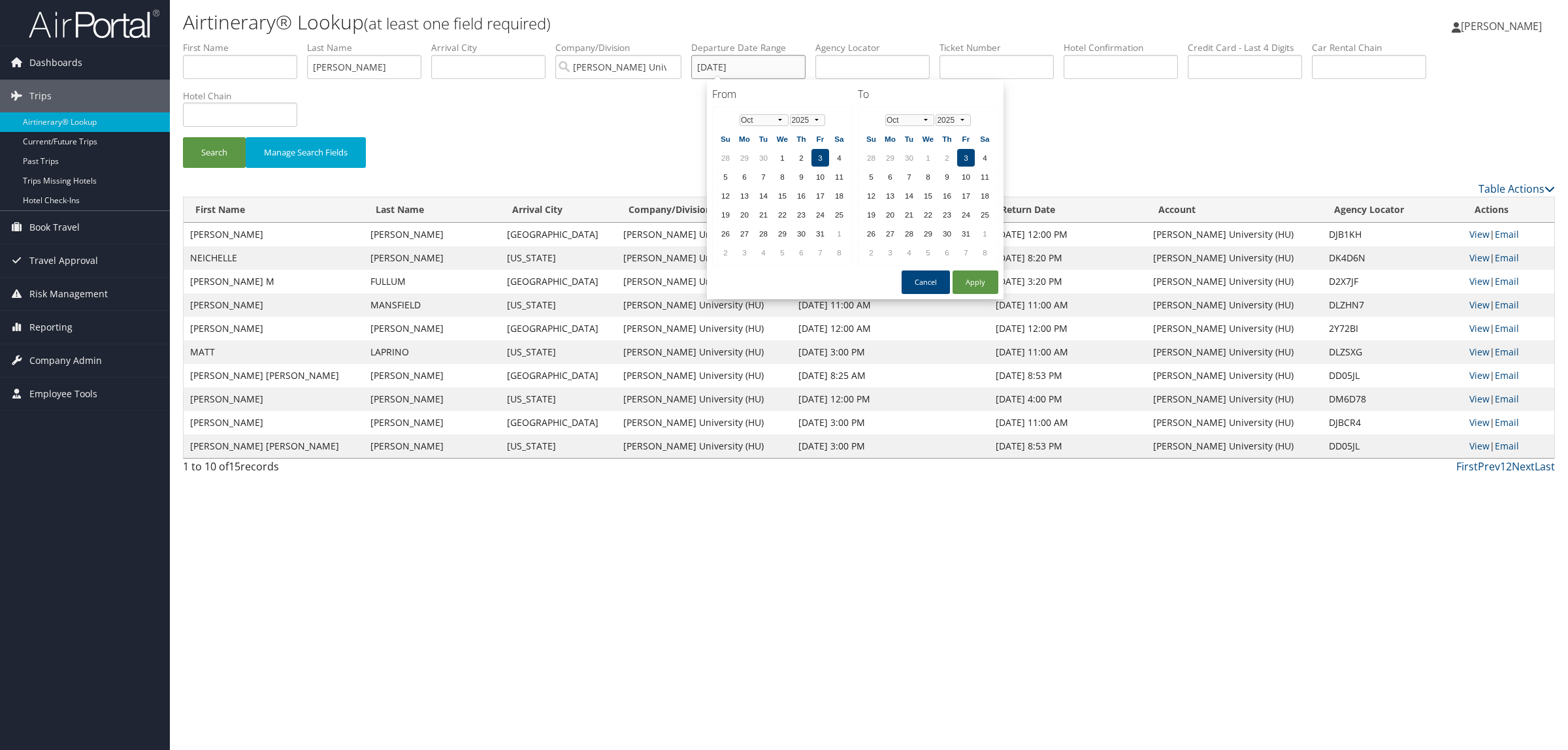
drag, startPoint x: 774, startPoint y: 70, endPoint x: 652, endPoint y: 69, distance: 122.0
click at [652, 41] on ul "First Name Last Name goodwin Departure City Arrival City Company/Division Howar…" at bounding box center [870, 41] width 1373 height 0
click at [230, 152] on button "Search" at bounding box center [215, 152] width 63 height 31
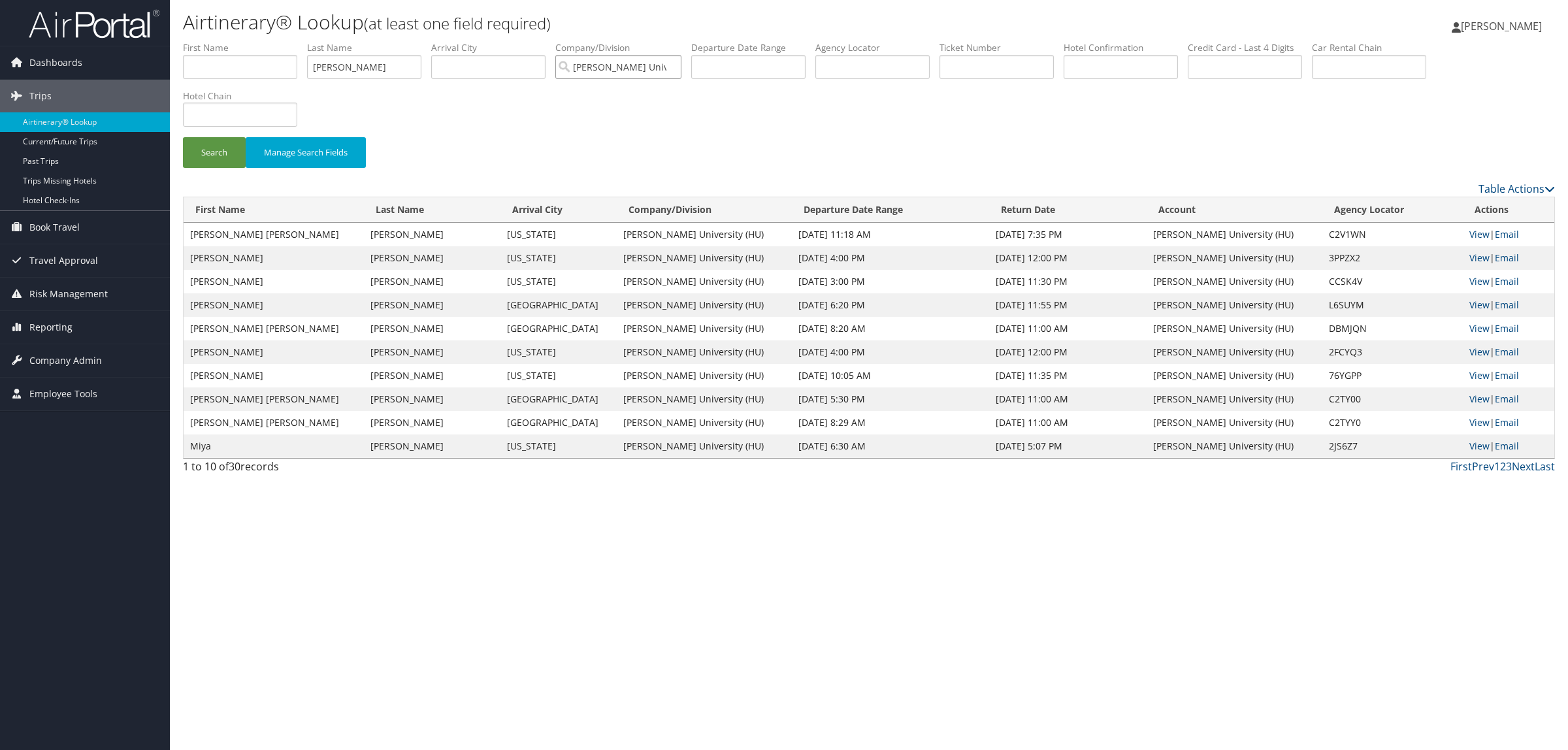
scroll to position [0, 2]
drag, startPoint x: 583, startPoint y: 63, endPoint x: 796, endPoint y: 63, distance: 213.0
click at [796, 41] on ul "First Name Last Name goodwin Departure City Arrival City Company/Division Howar…" at bounding box center [870, 41] width 1373 height 0
click at [767, 57] on input "text" at bounding box center [747, 67] width 114 height 24
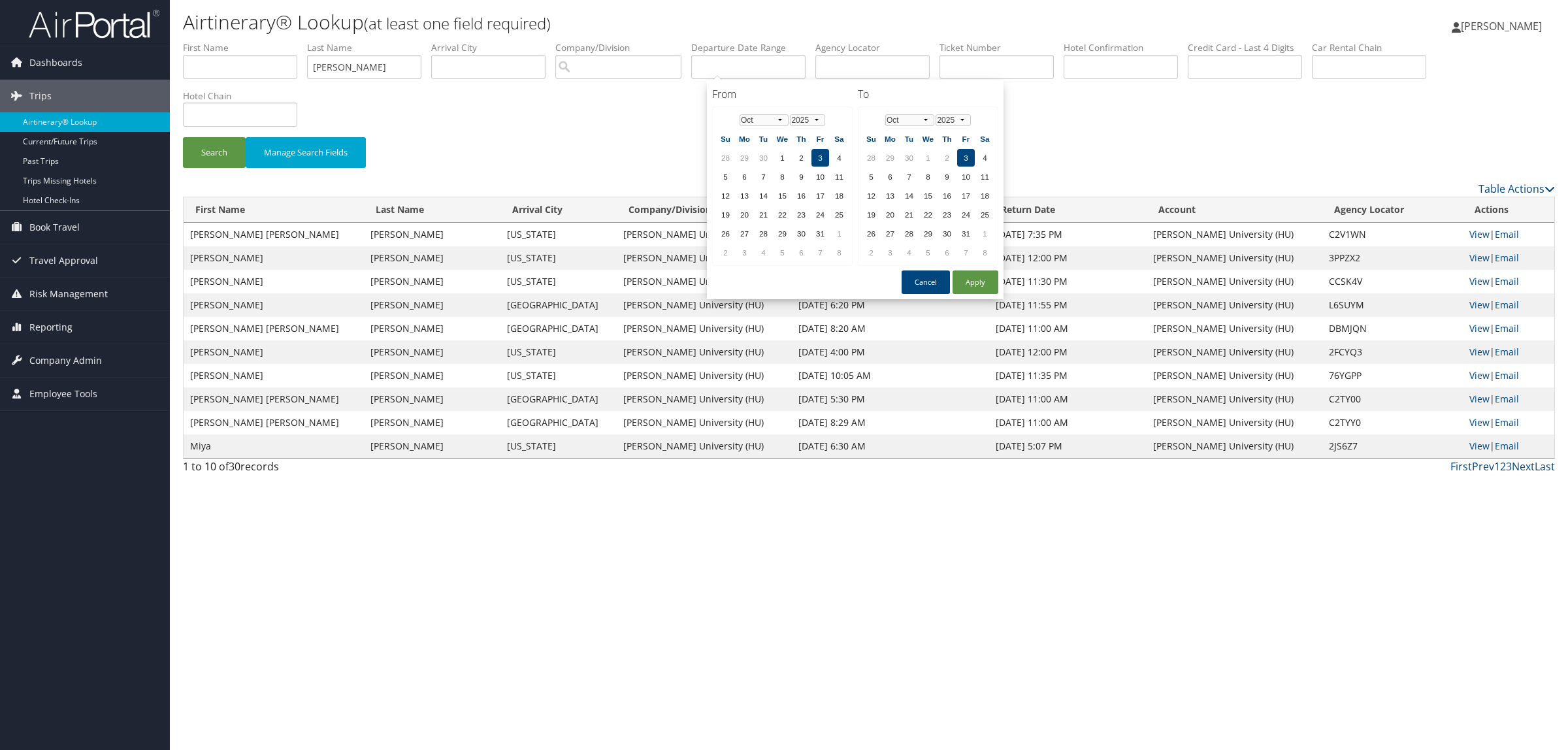
click at [820, 147] on th "Fr" at bounding box center [820, 138] width 18 height 18
click at [975, 280] on button "Apply" at bounding box center [975, 281] width 45 height 23
type input "[DATE]"
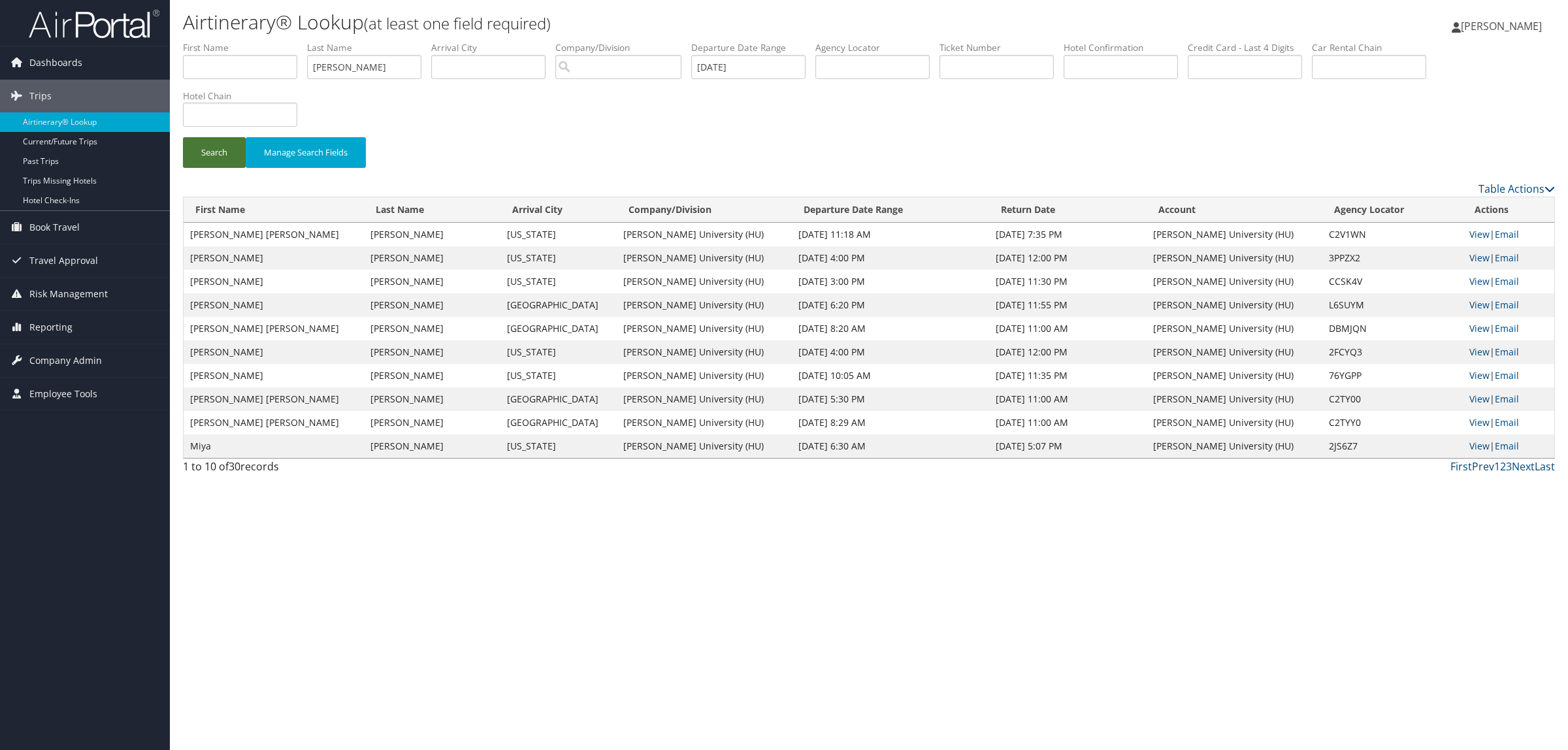
click at [223, 162] on button "Search" at bounding box center [215, 152] width 63 height 31
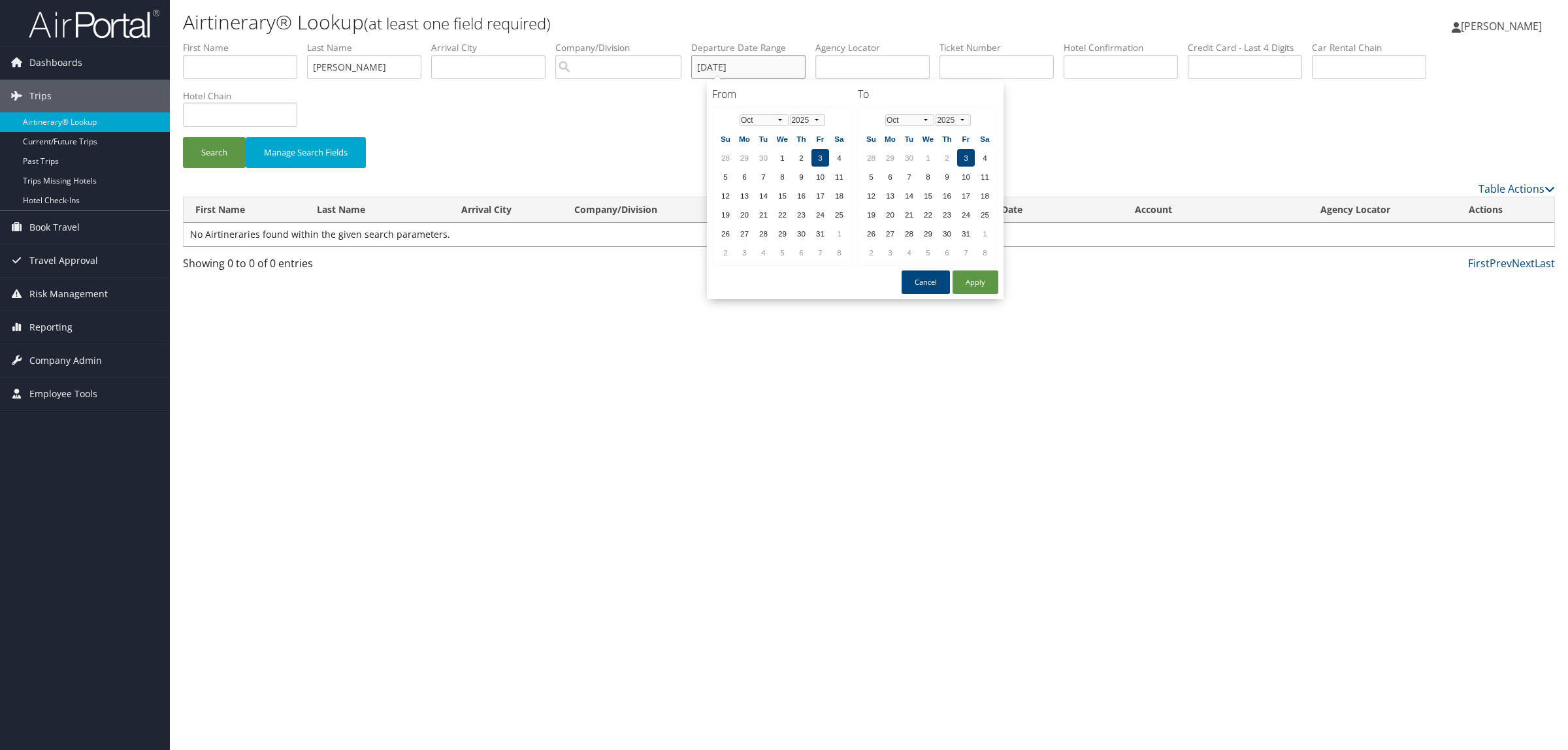
drag, startPoint x: 750, startPoint y: 72, endPoint x: 646, endPoint y: 74, distance: 104.0
click at [646, 41] on ul "First Name Last Name goodwin Departure City Arrival City Company/Division Airpo…" at bounding box center [870, 41] width 1373 height 0
click at [192, 145] on button "Search" at bounding box center [215, 152] width 63 height 31
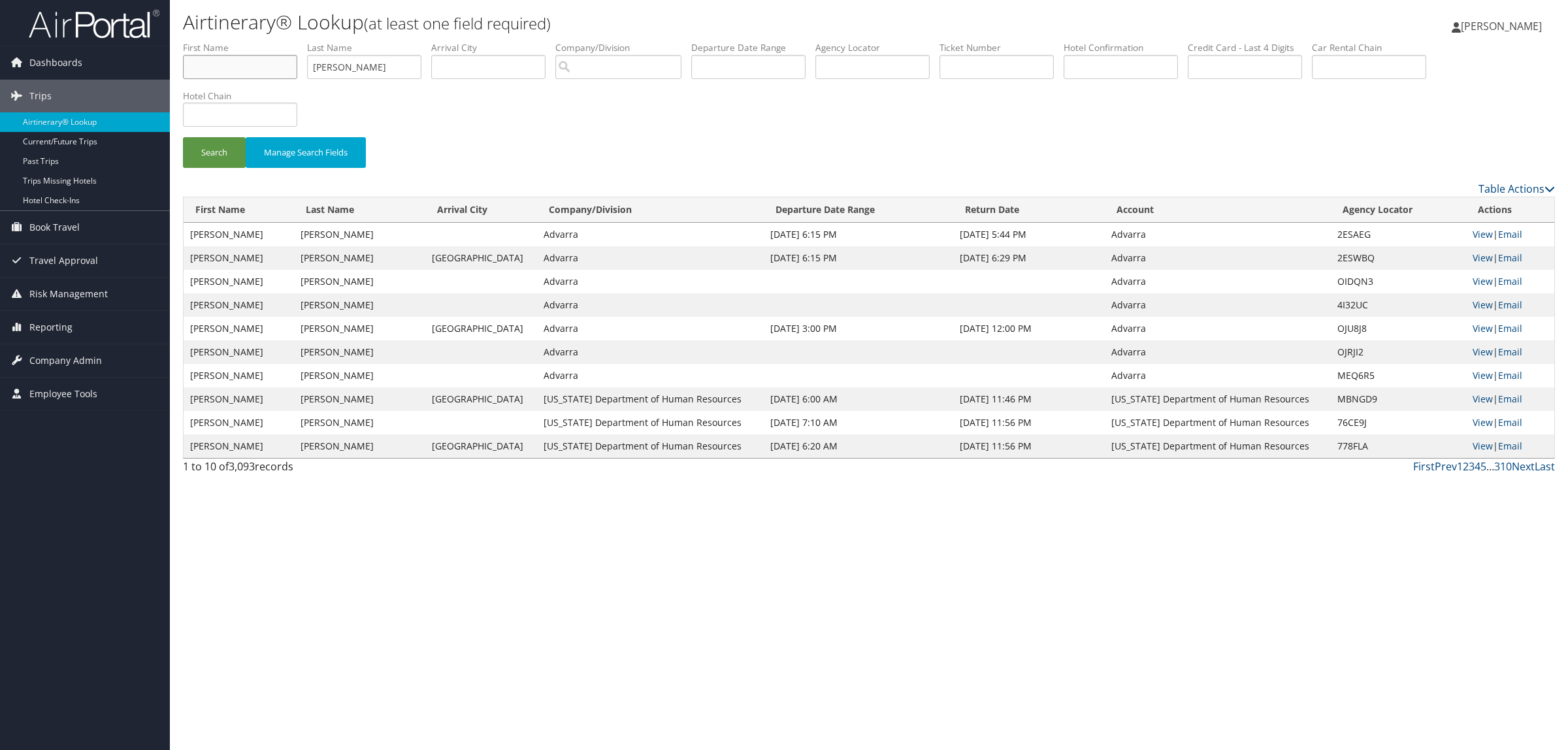
click at [232, 69] on input "text" at bounding box center [240, 67] width 114 height 24
type input "carla"
click at [183, 137] on button "Search" at bounding box center [215, 152] width 63 height 31
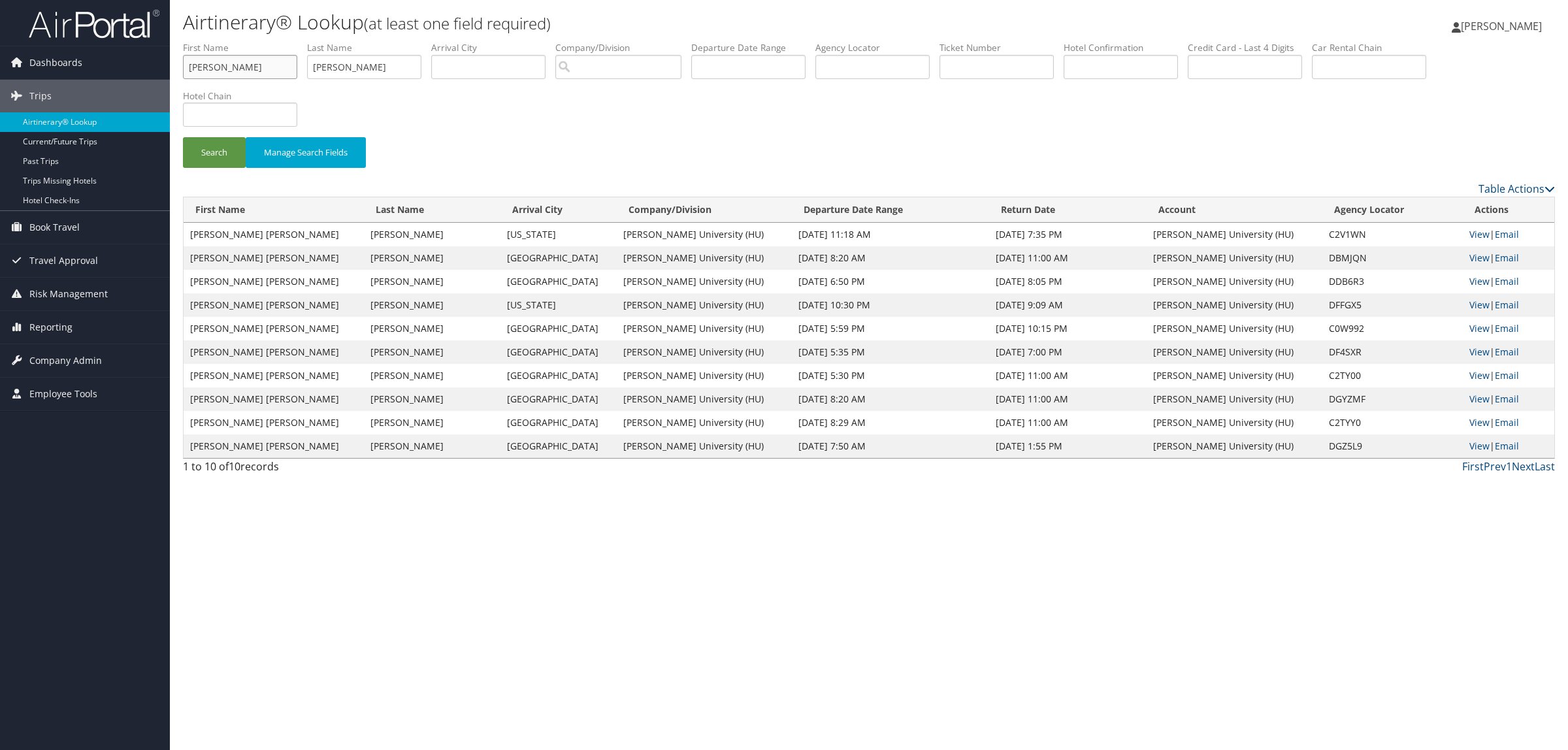
drag, startPoint x: 270, startPoint y: 70, endPoint x: 94, endPoint y: 40, distance: 178.5
click at [94, 40] on div "Dashboards AirPortal 360™ (Manager) AirPortal 360™ (Agent) My Travel Dashboard …" at bounding box center [784, 375] width 1568 height 750
click at [190, 41] on ul "First Name Last Name goodwin Departure City Arrival City Company/Division Airpo…" at bounding box center [870, 41] width 1373 height 0
paste input "DGZ5L9"
type input "DGZ5L9"
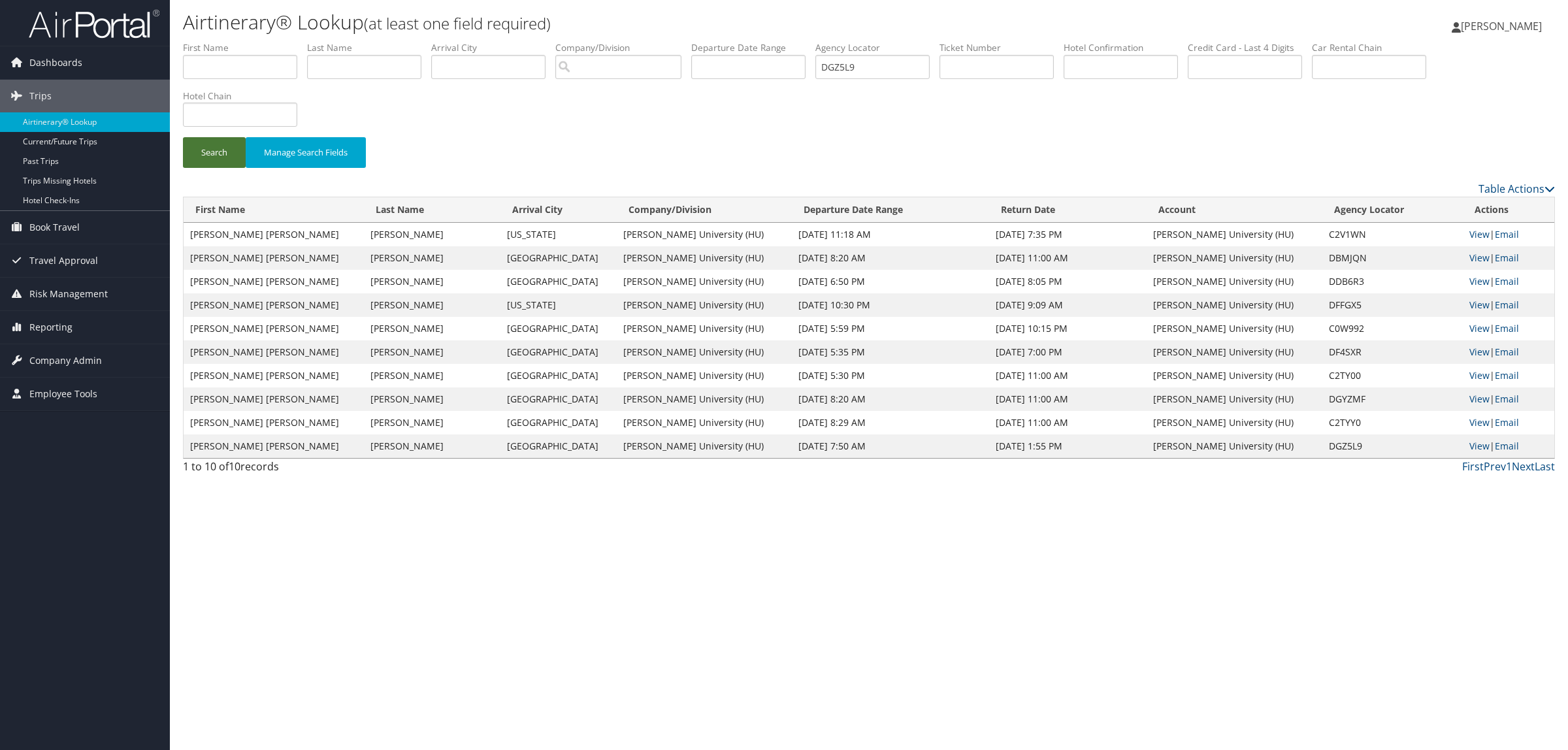
click at [186, 144] on button "Search" at bounding box center [215, 152] width 63 height 31
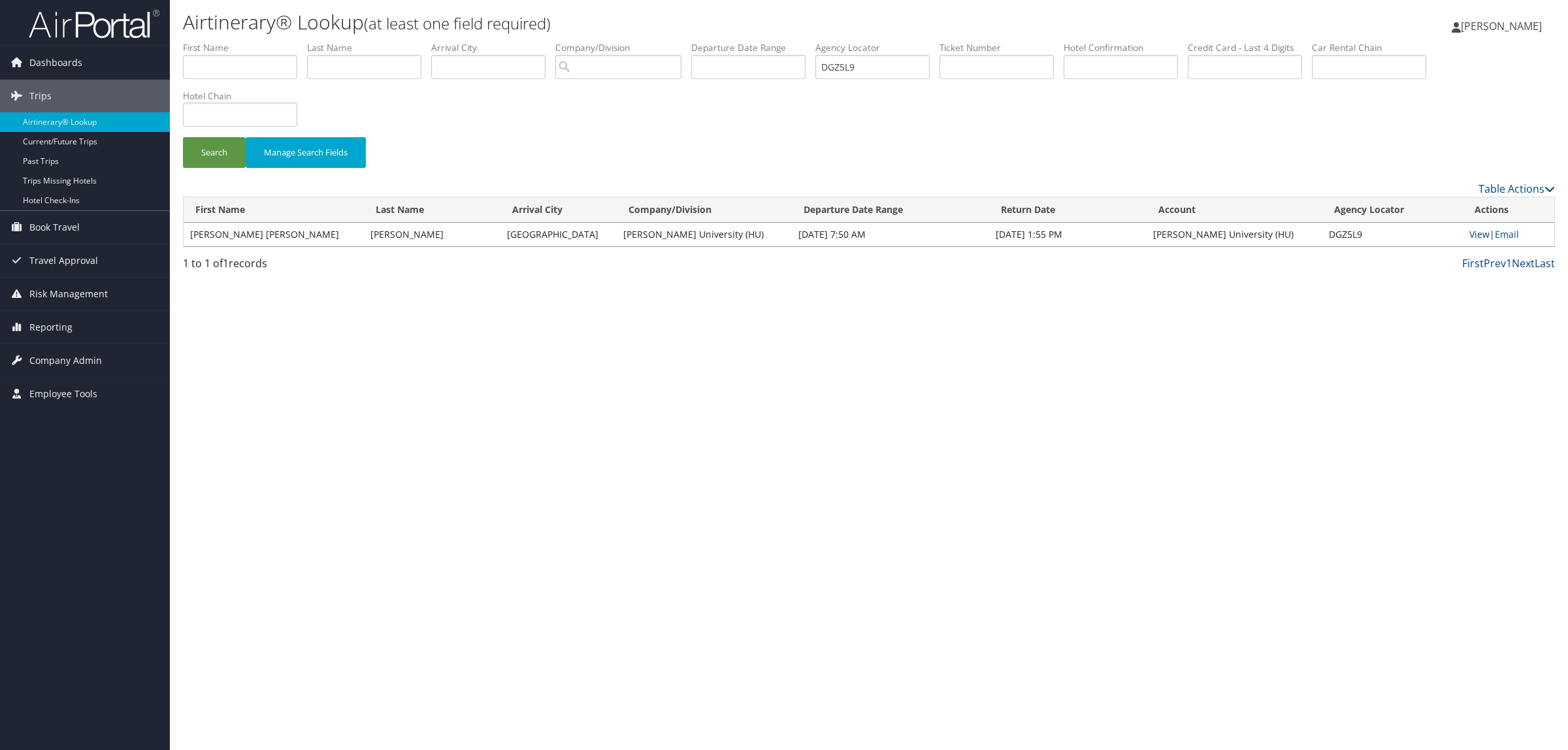
click at [1474, 239] on link "View" at bounding box center [1480, 233] width 20 height 12
